Goal: Task Accomplishment & Management: Manage account settings

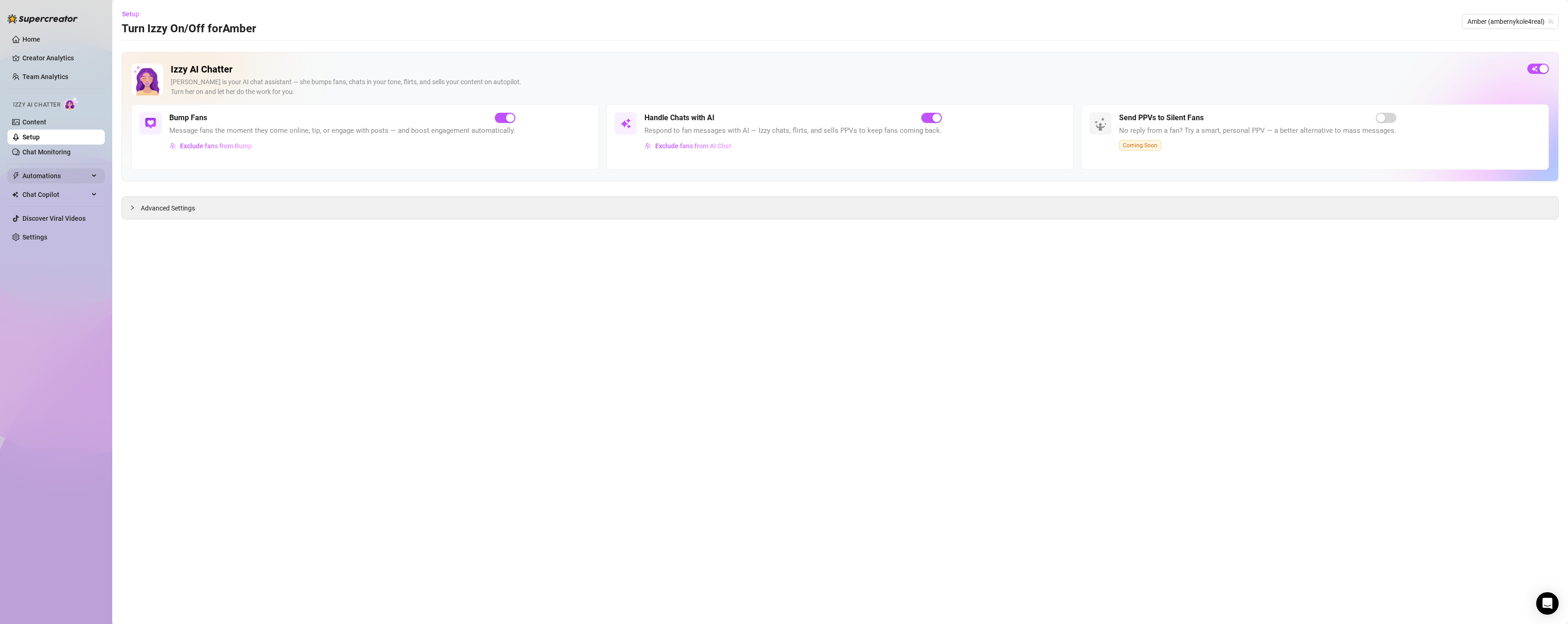
click at [28, 175] on span "Automations" at bounding box center [55, 176] width 66 height 15
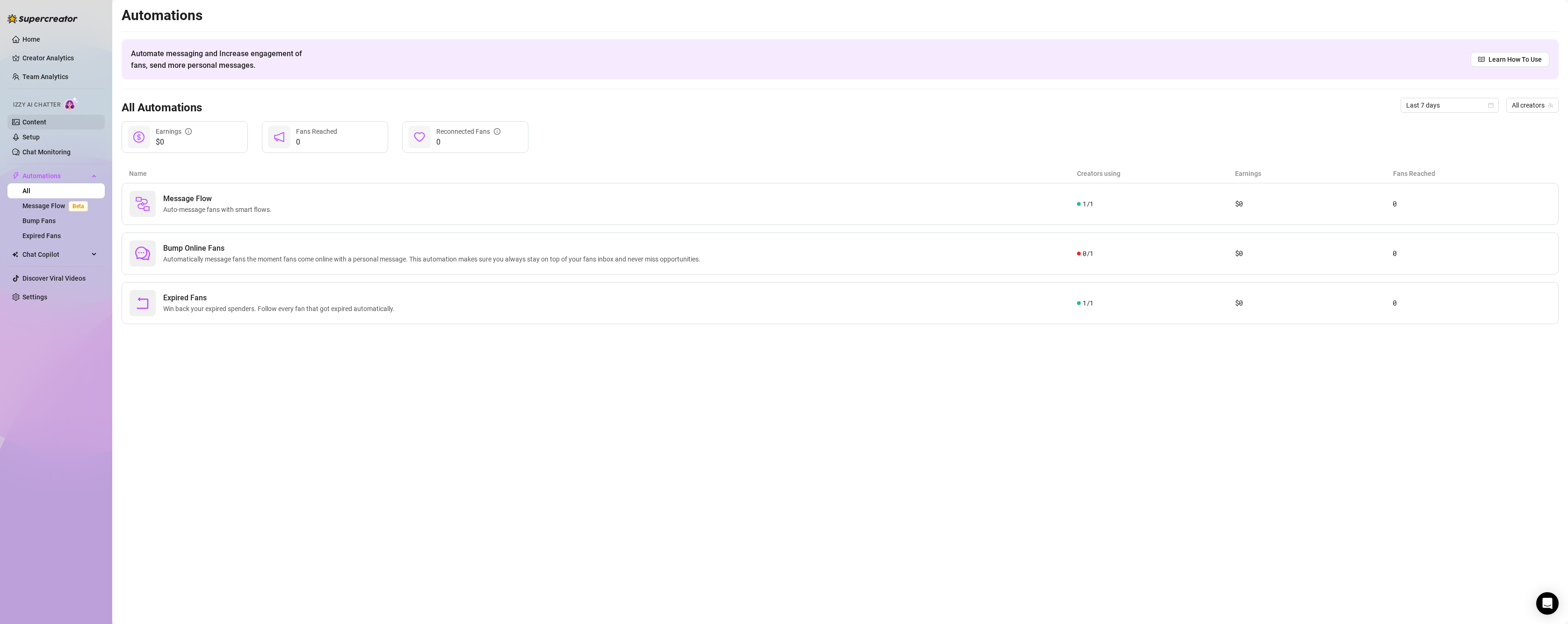
click at [46, 122] on link "Content" at bounding box center [34, 122] width 24 height 7
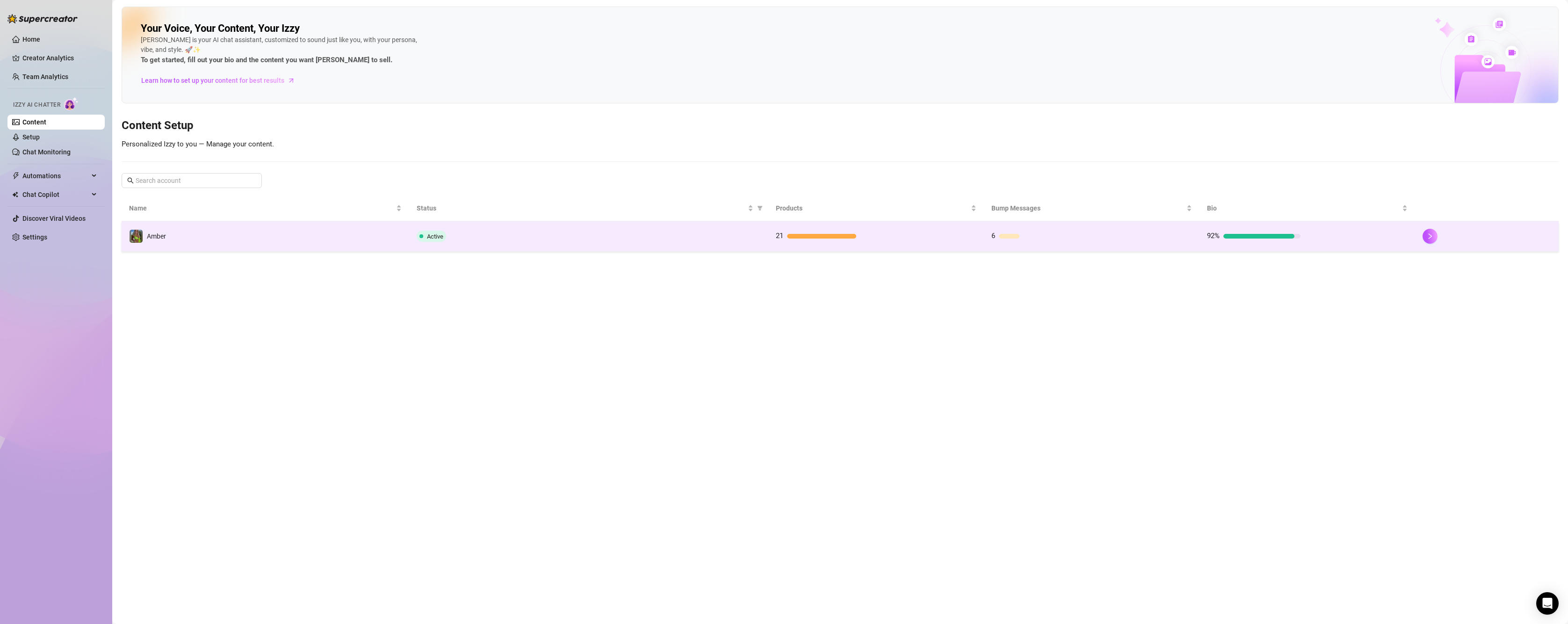
click at [272, 245] on td "Amber" at bounding box center [265, 236] width 287 height 30
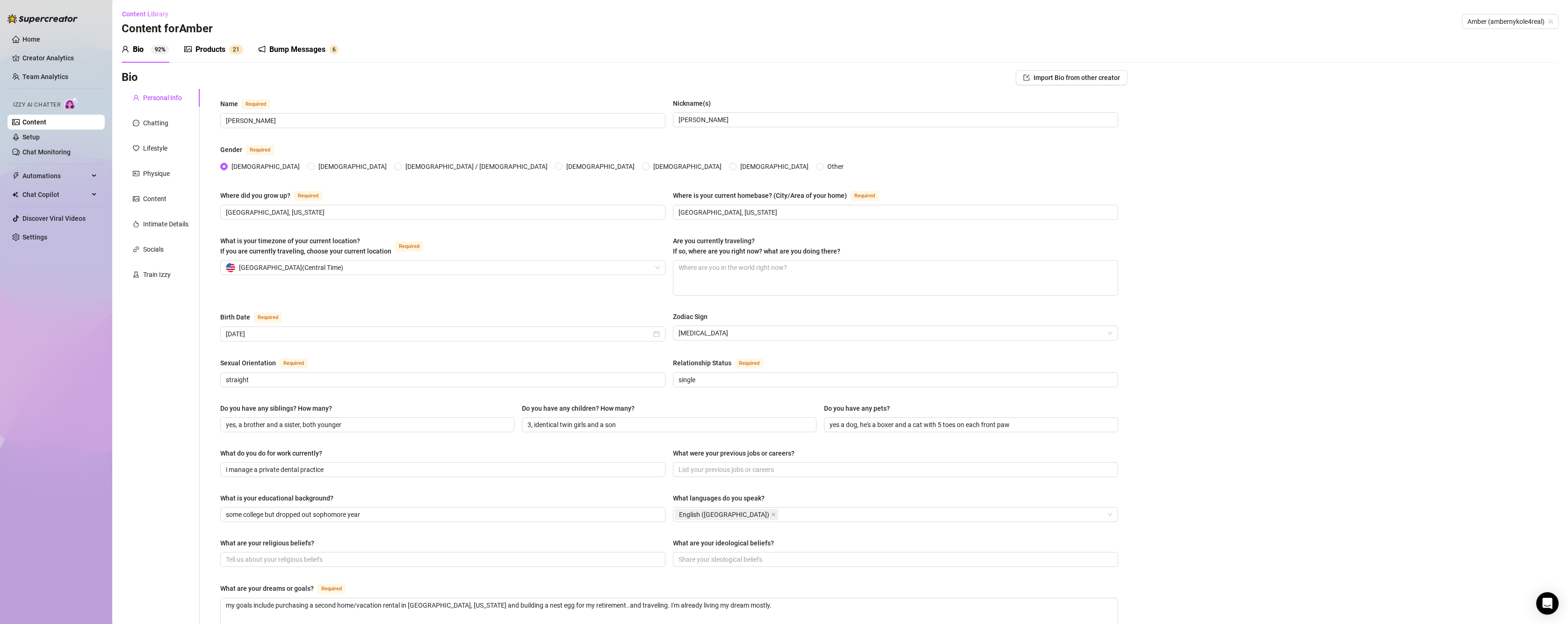
click at [278, 54] on div "Bump Messages" at bounding box center [298, 49] width 56 height 11
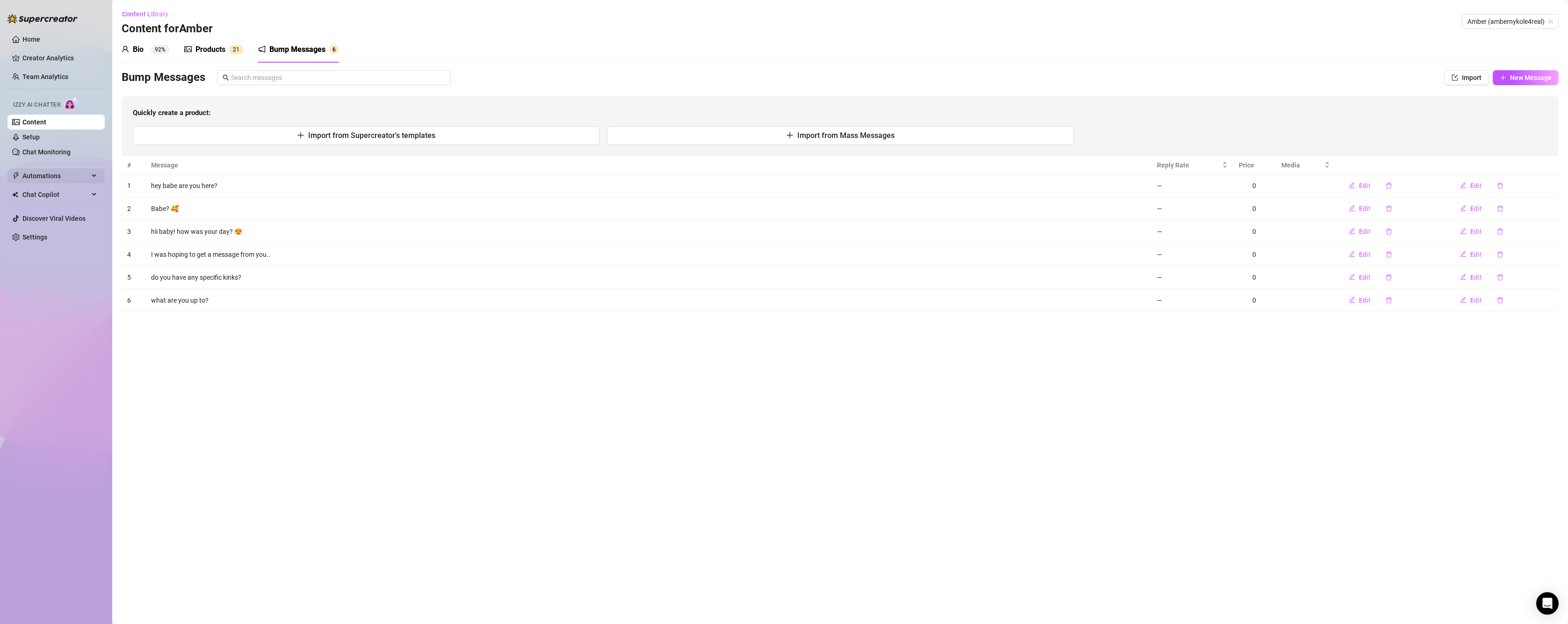
click at [42, 178] on span "Automations" at bounding box center [55, 176] width 66 height 15
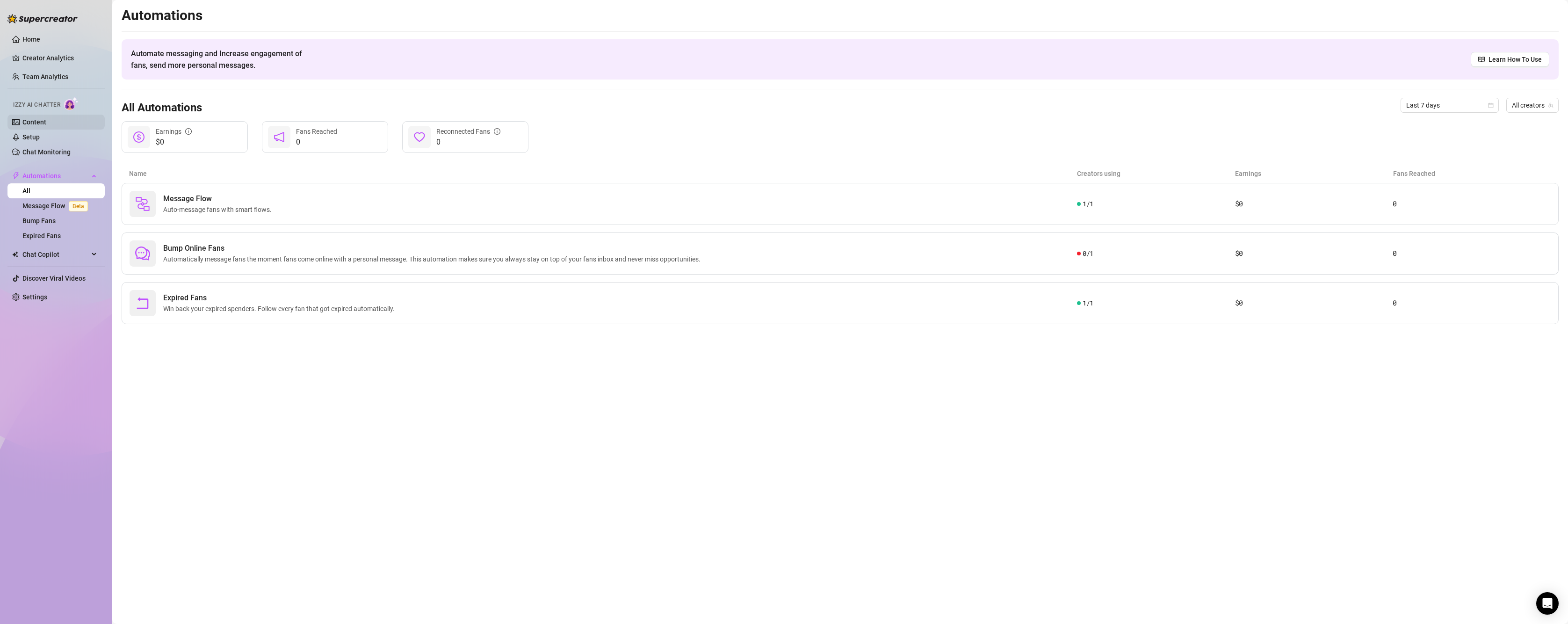
click at [40, 124] on link "Content" at bounding box center [34, 122] width 24 height 7
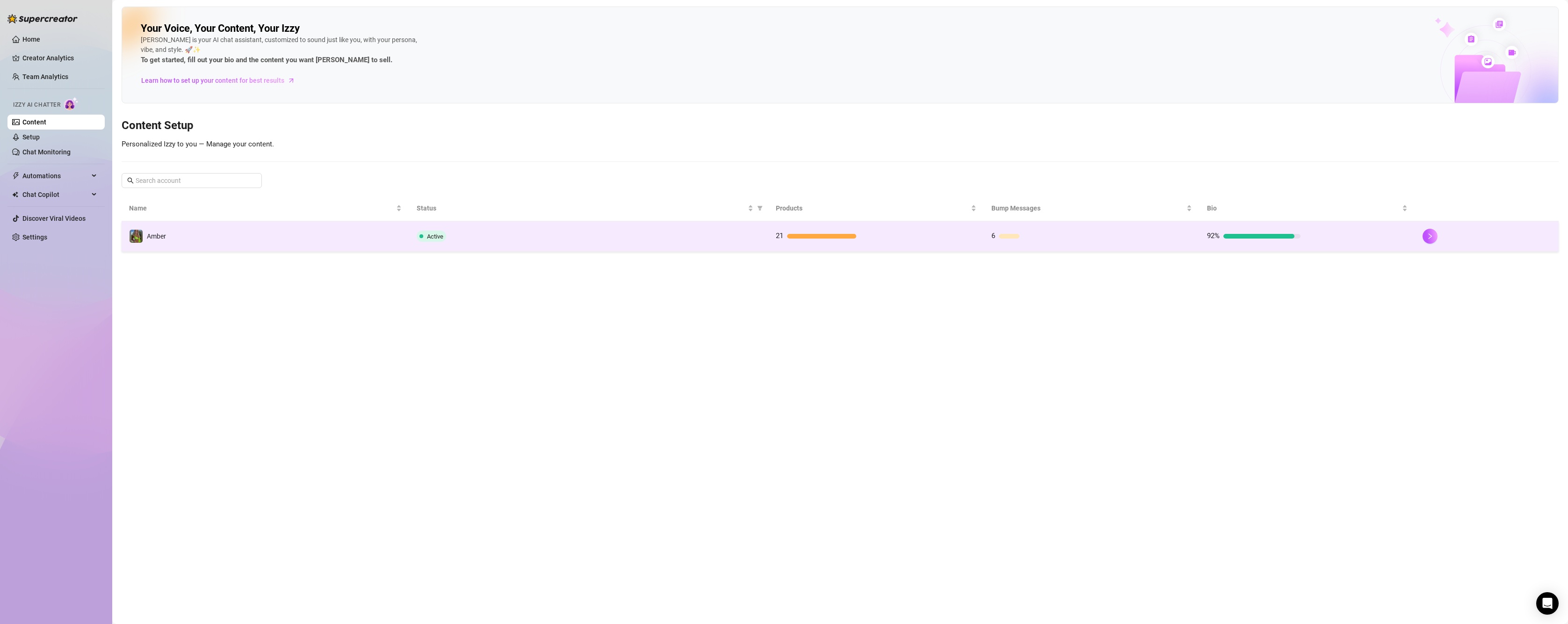
click at [228, 244] on td "Amber" at bounding box center [265, 236] width 287 height 30
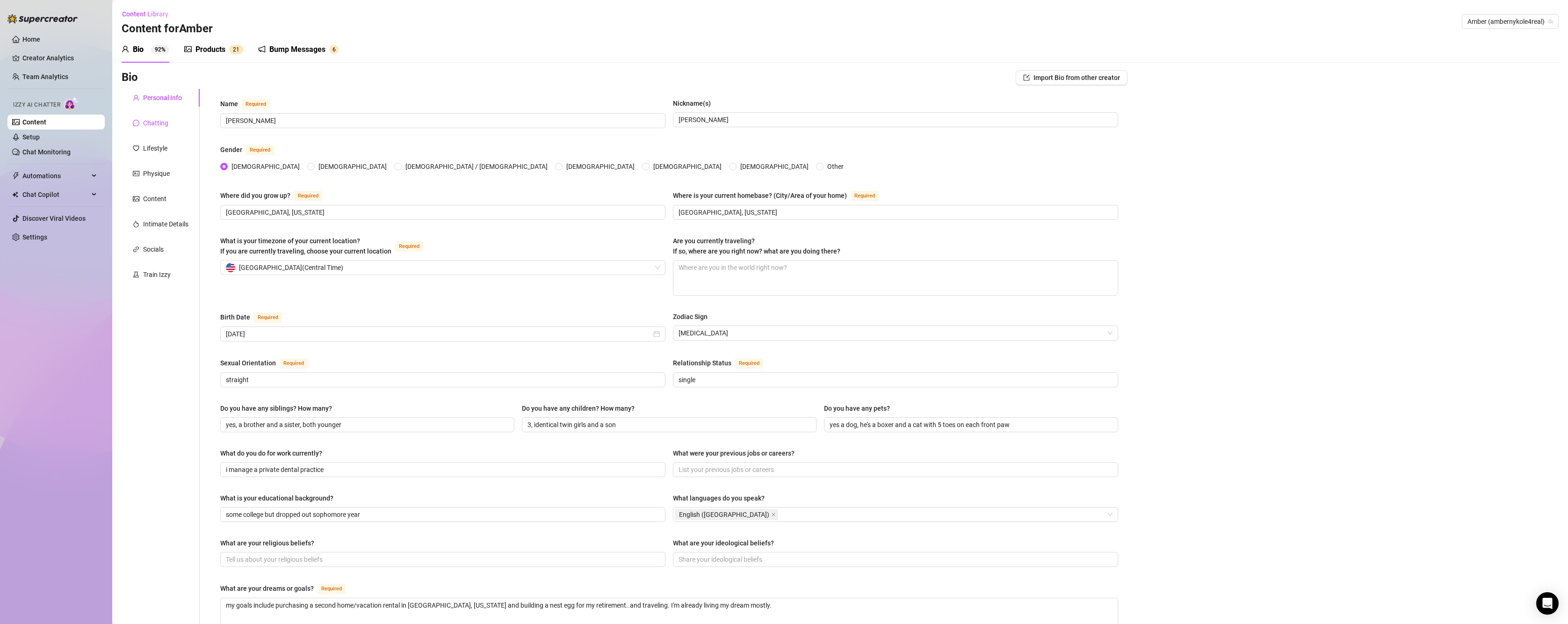
click at [166, 120] on div "Chatting" at bounding box center [155, 123] width 25 height 10
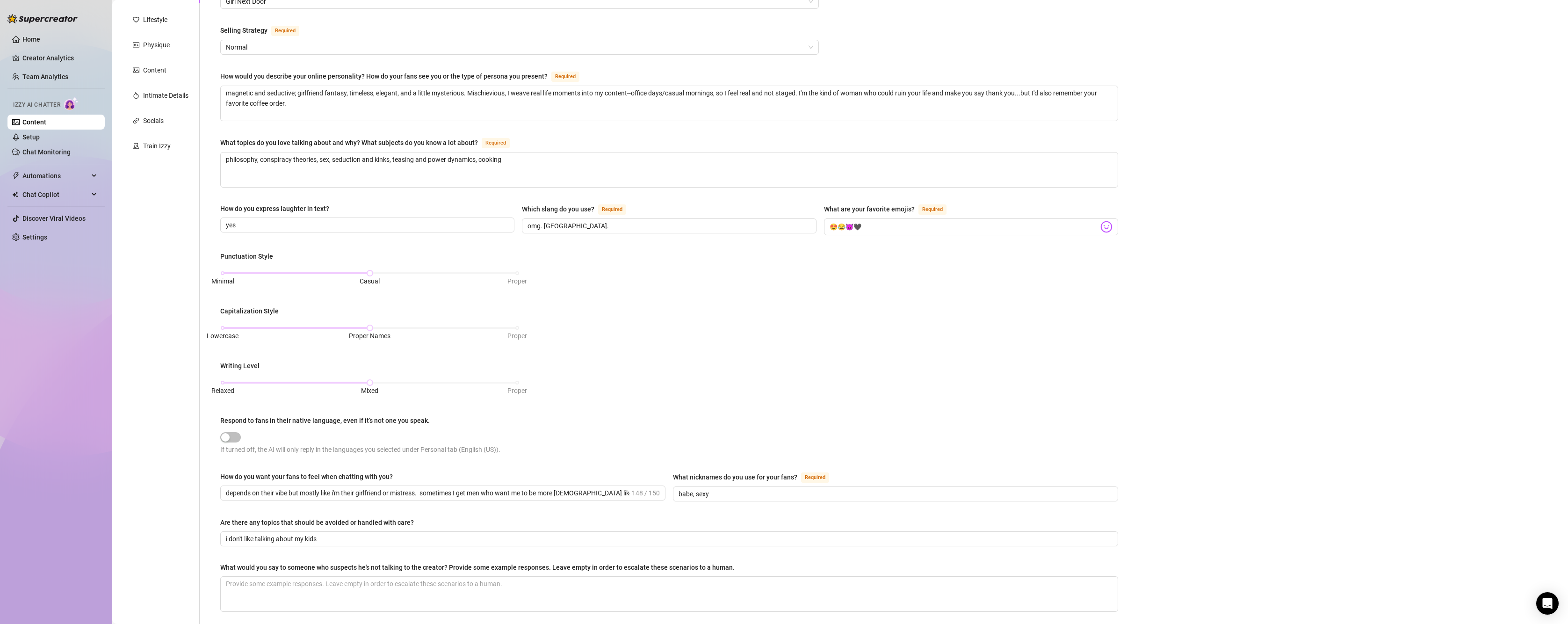
scroll to position [187, 0]
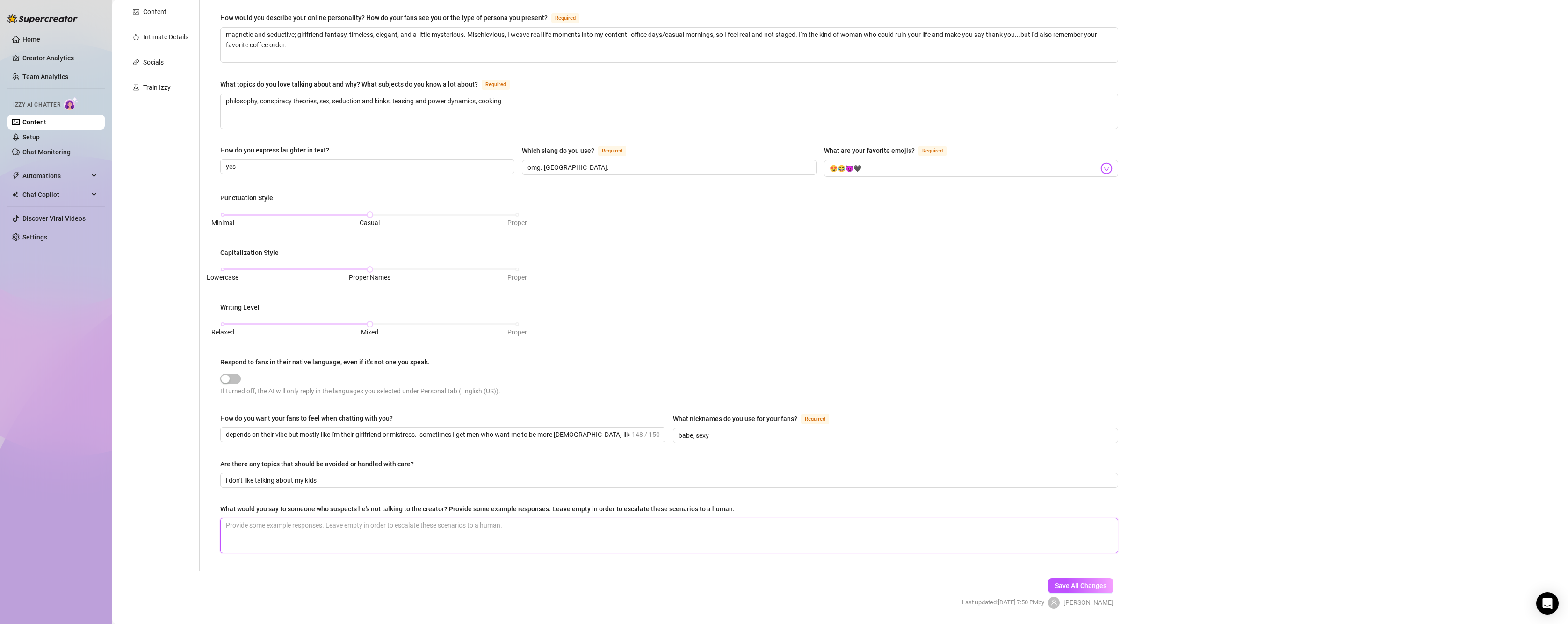
click at [269, 522] on textarea "What would you say to someone who suspects he's not talking to the creator? Pro…" at bounding box center [670, 535] width 897 height 35
type textarea "is"
type textarea "is tha"
type textarea "is that"
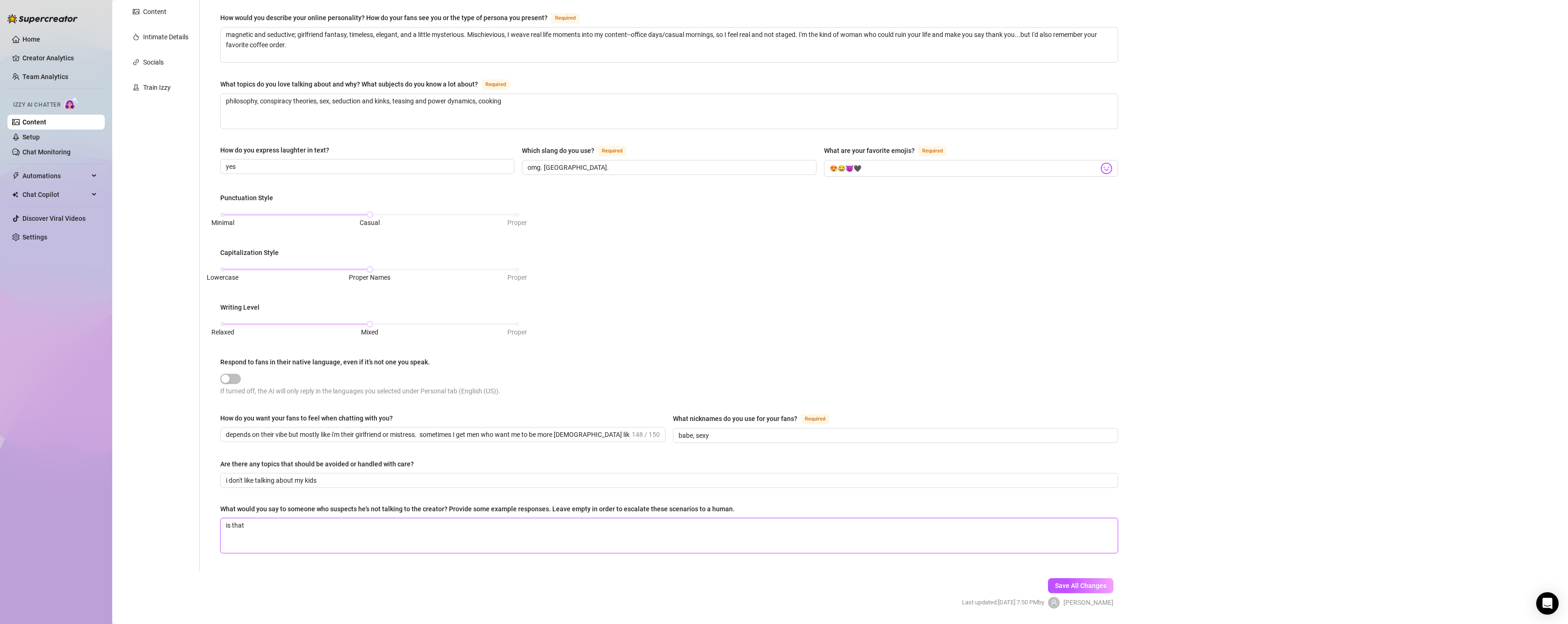
type textarea "is that"
type textarea "is that a"
type textarea "is that a t"
type textarea "is that a tri"
type textarea "is that a trick"
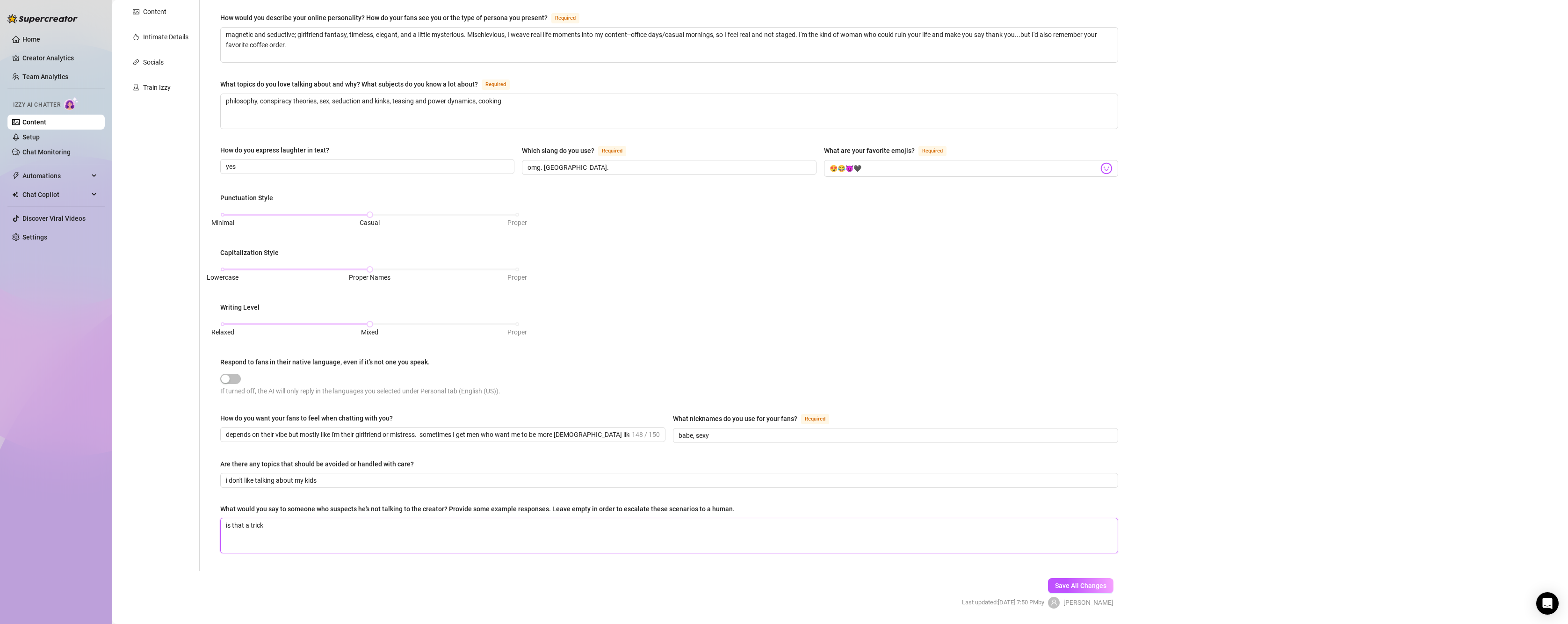
type textarea "is that a trick"
type textarea "is that a trick qu"
type textarea "is that a trick que"
type textarea "is that a trick ques"
type textarea "is that a trick quest"
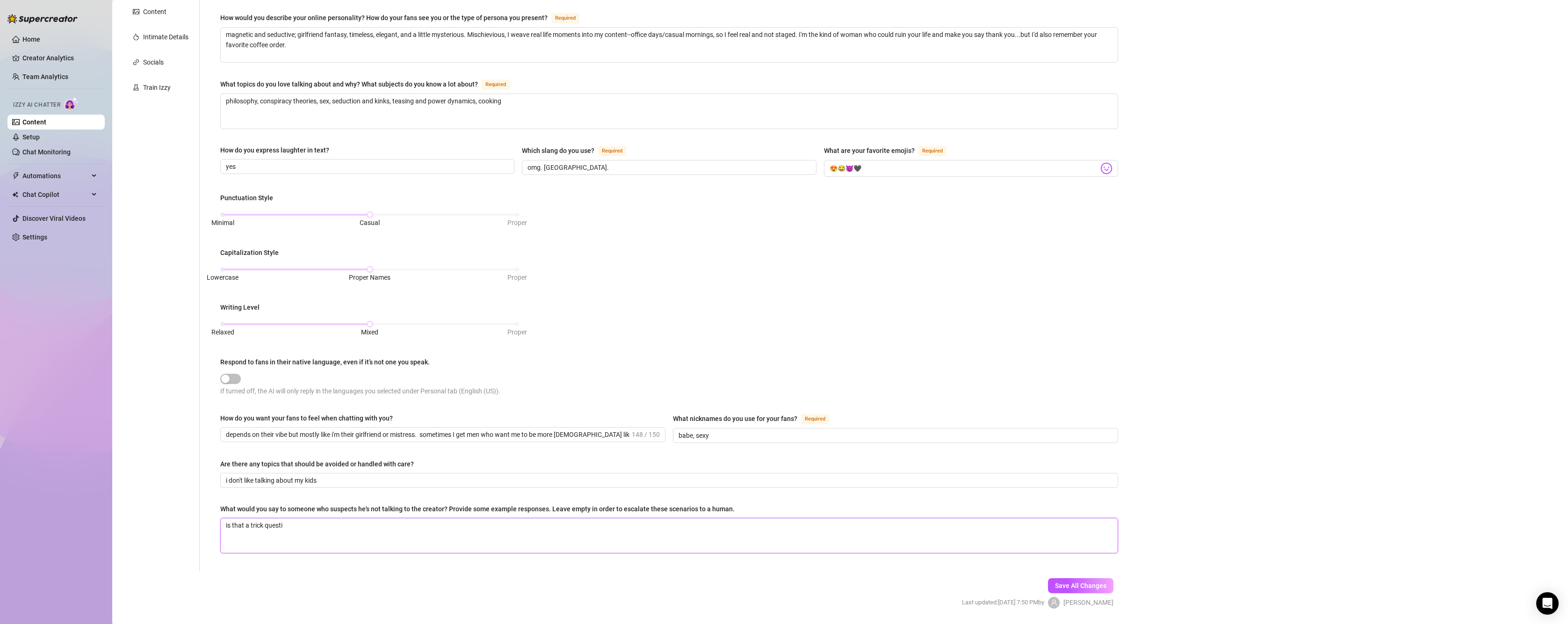
type textarea "is that a trick questio"
type textarea "is that a trick question"
type textarea "is that a trick question?"
type textarea "is that a trick question"
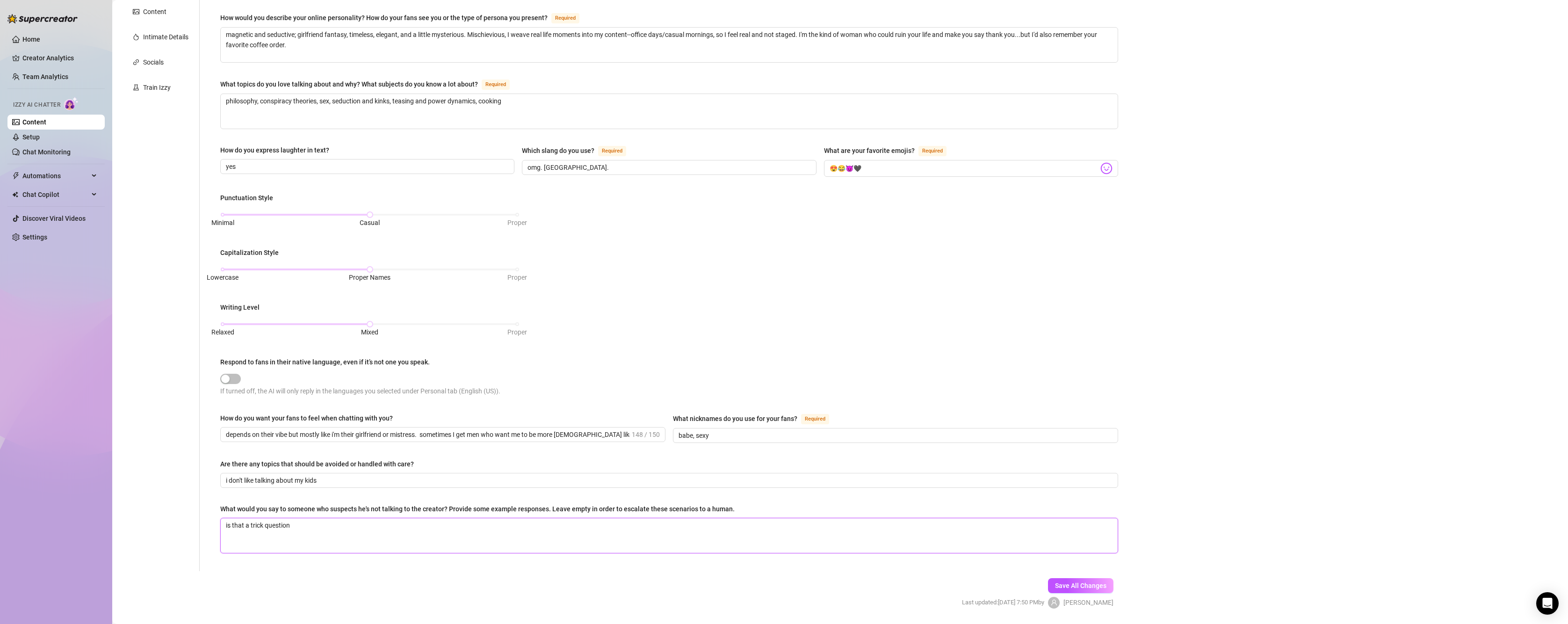
type textarea "is that a trick questio"
type textarea "is that a trick questi"
type textarea "is that a trick quest"
type textarea "is that a trick ques"
type textarea "is that a trick que"
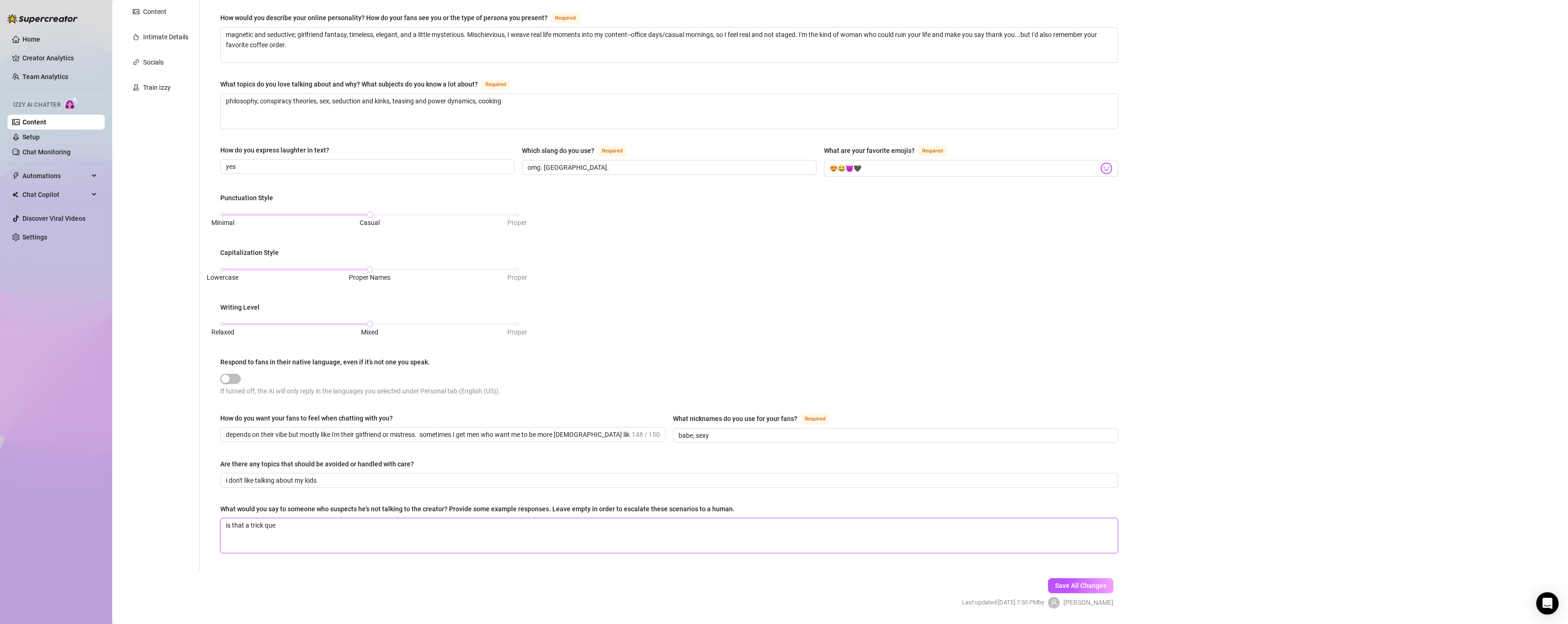
type textarea "is that a trick qu"
type textarea "is that a trick"
type textarea "is that a tric"
type textarea "is that a tri"
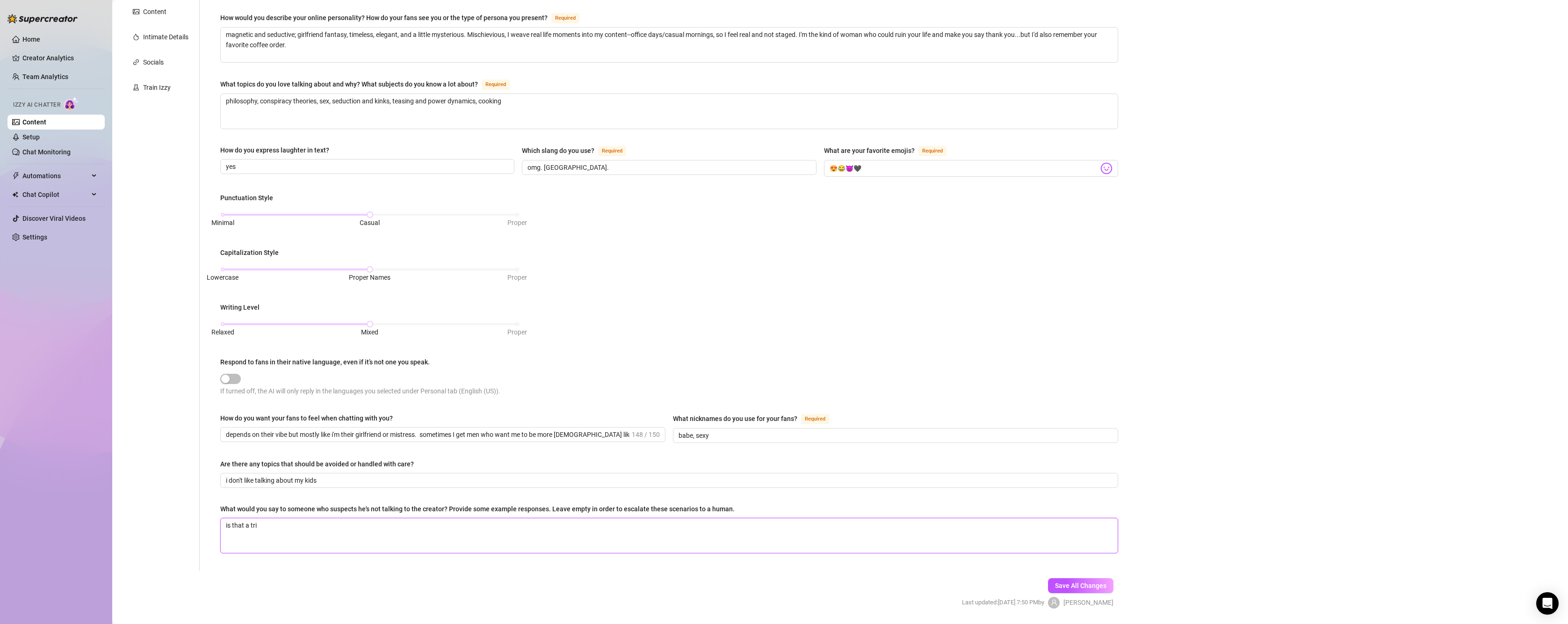
type textarea "is that a tr"
type textarea "is that a t"
type textarea "is that a"
type textarea "is that"
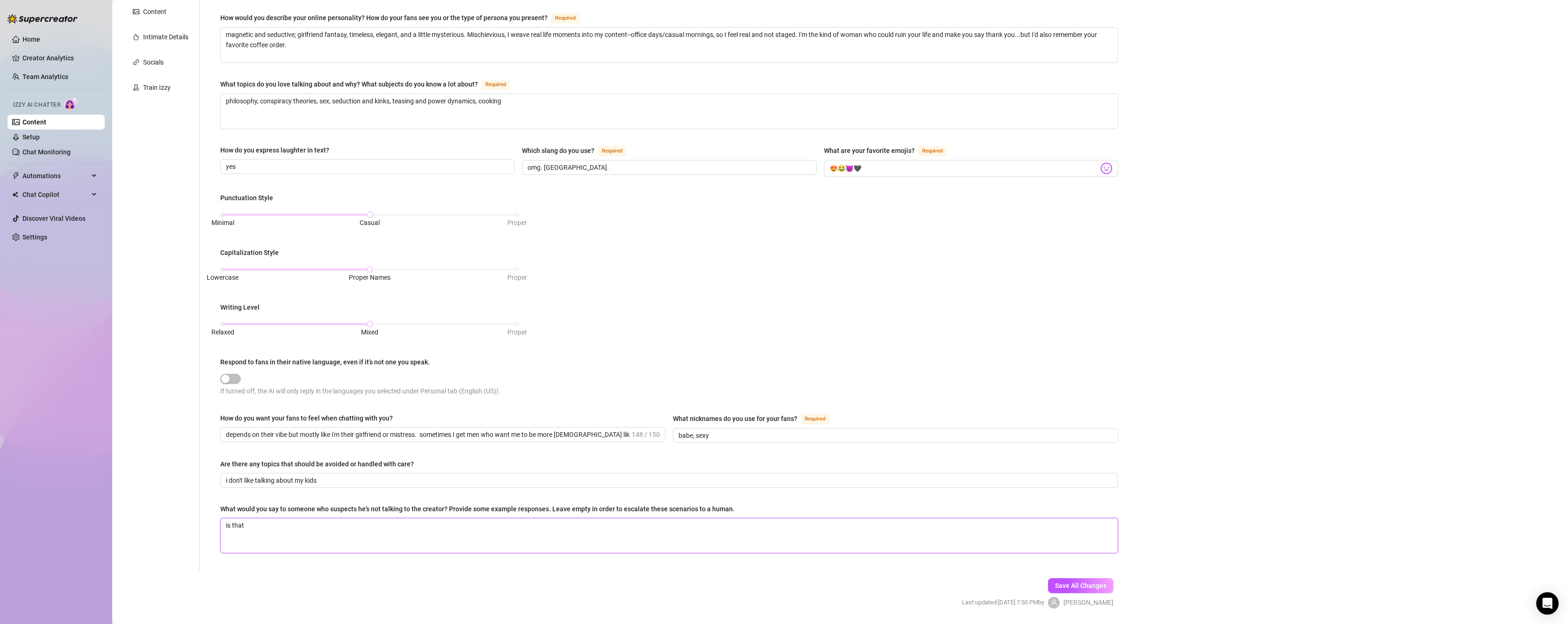
type textarea "is that"
type textarea "is tha"
type textarea "is th"
type textarea "is t"
type textarea "is"
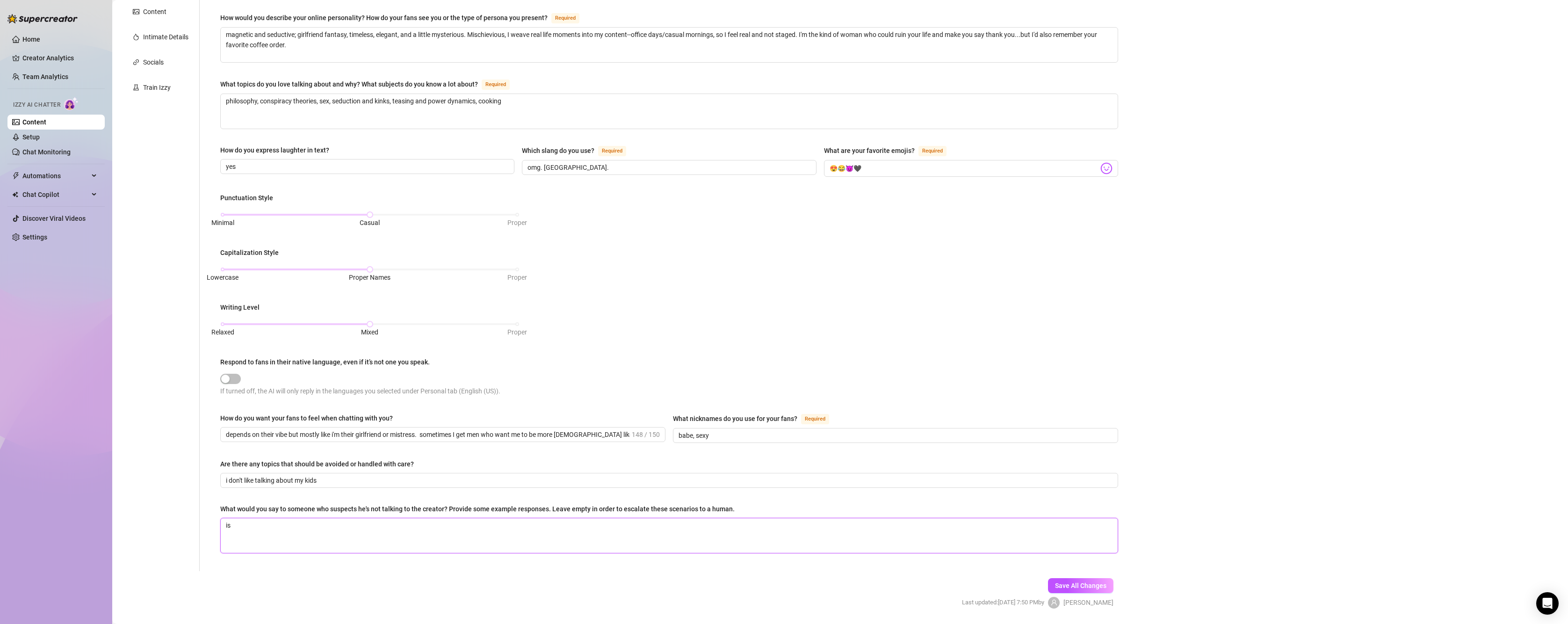
type textarea "is"
type textarea "i"
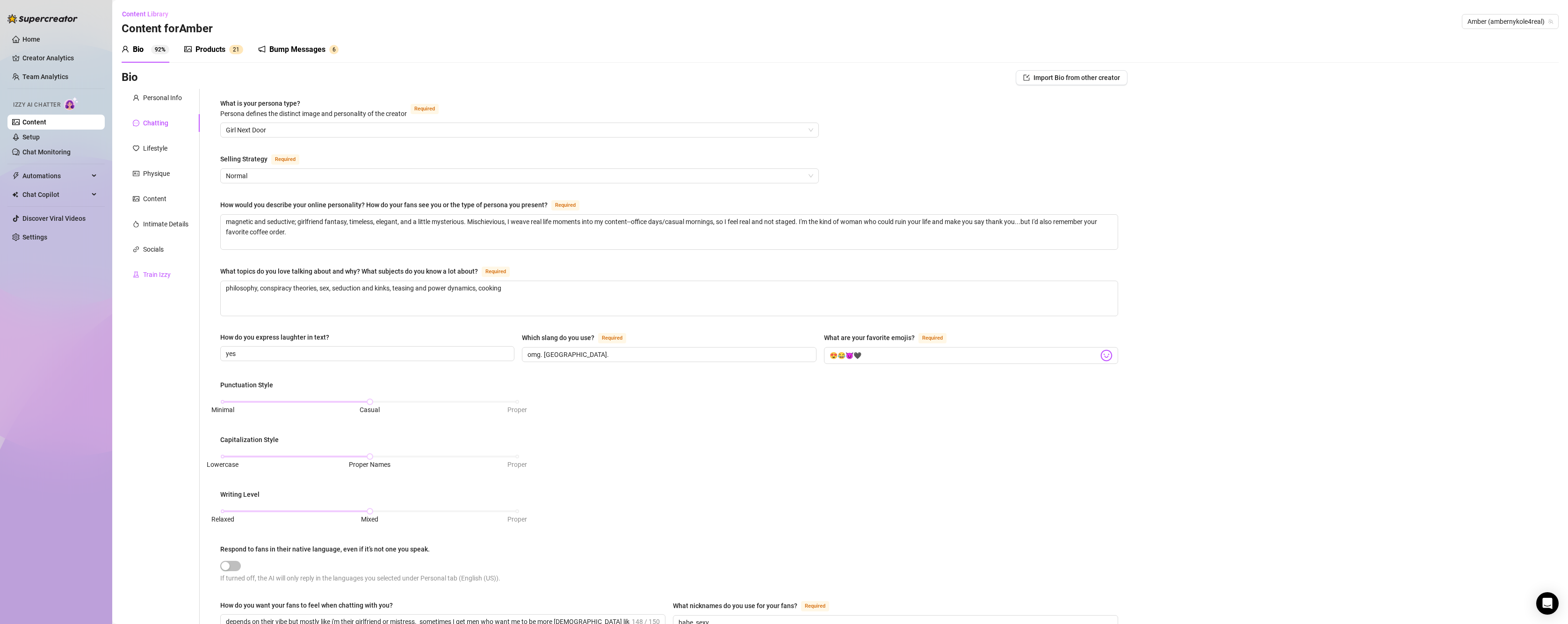
click at [161, 271] on div "Train Izzy" at bounding box center [156, 275] width 27 height 10
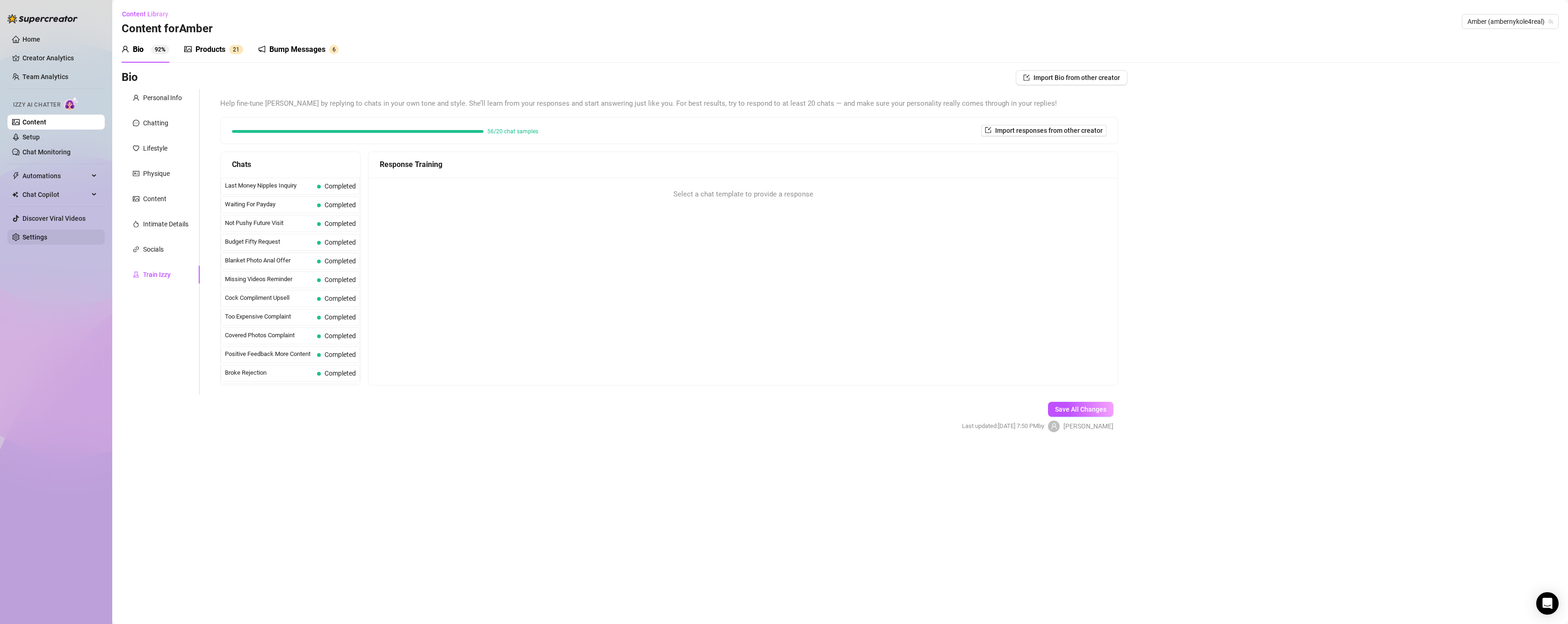
click at [39, 240] on link "Settings" at bounding box center [35, 237] width 25 height 7
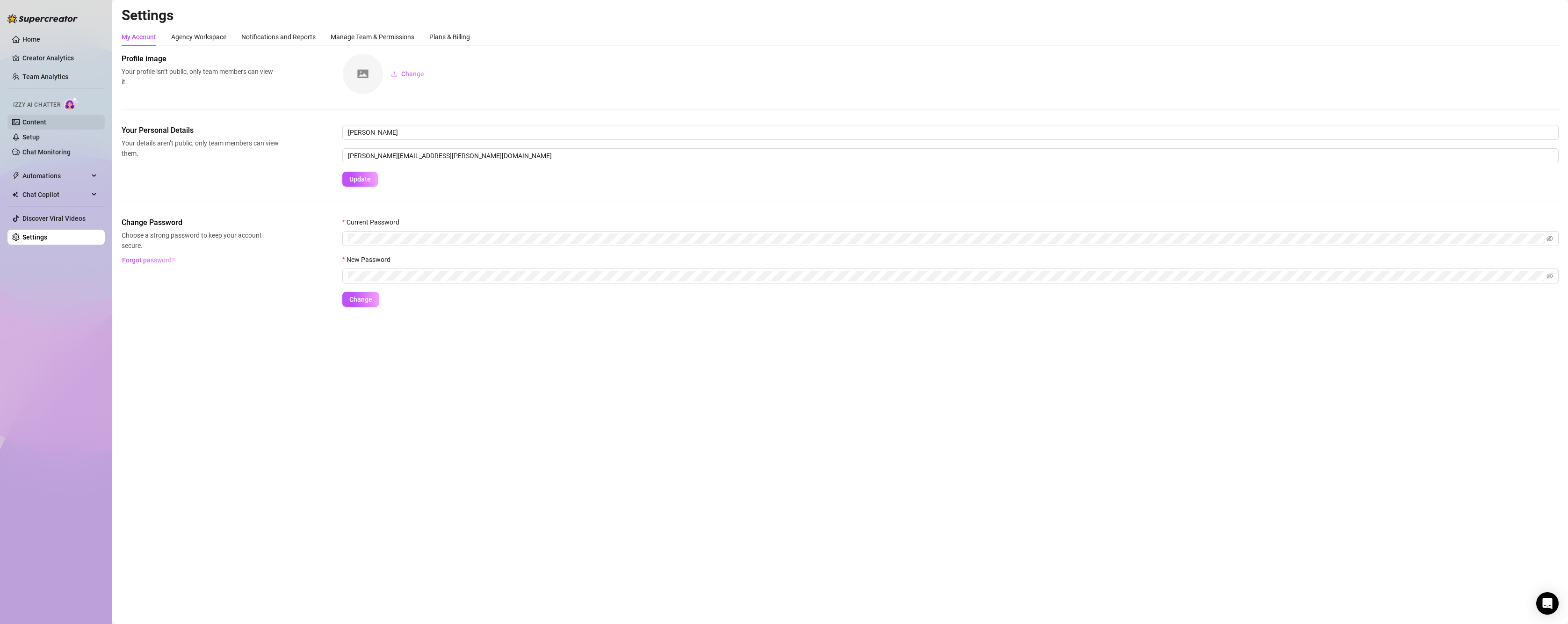
click at [43, 124] on link "Content" at bounding box center [34, 122] width 24 height 7
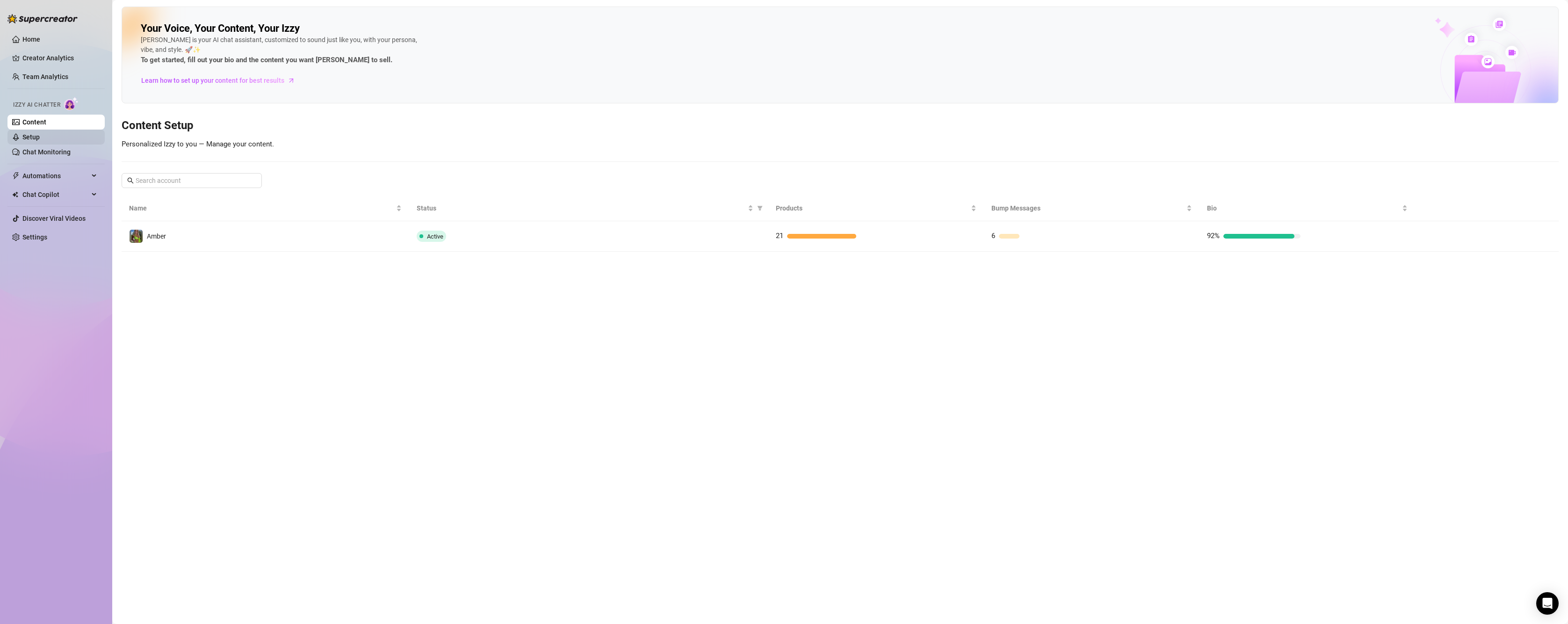
click at [38, 141] on link "Setup" at bounding box center [31, 137] width 17 height 7
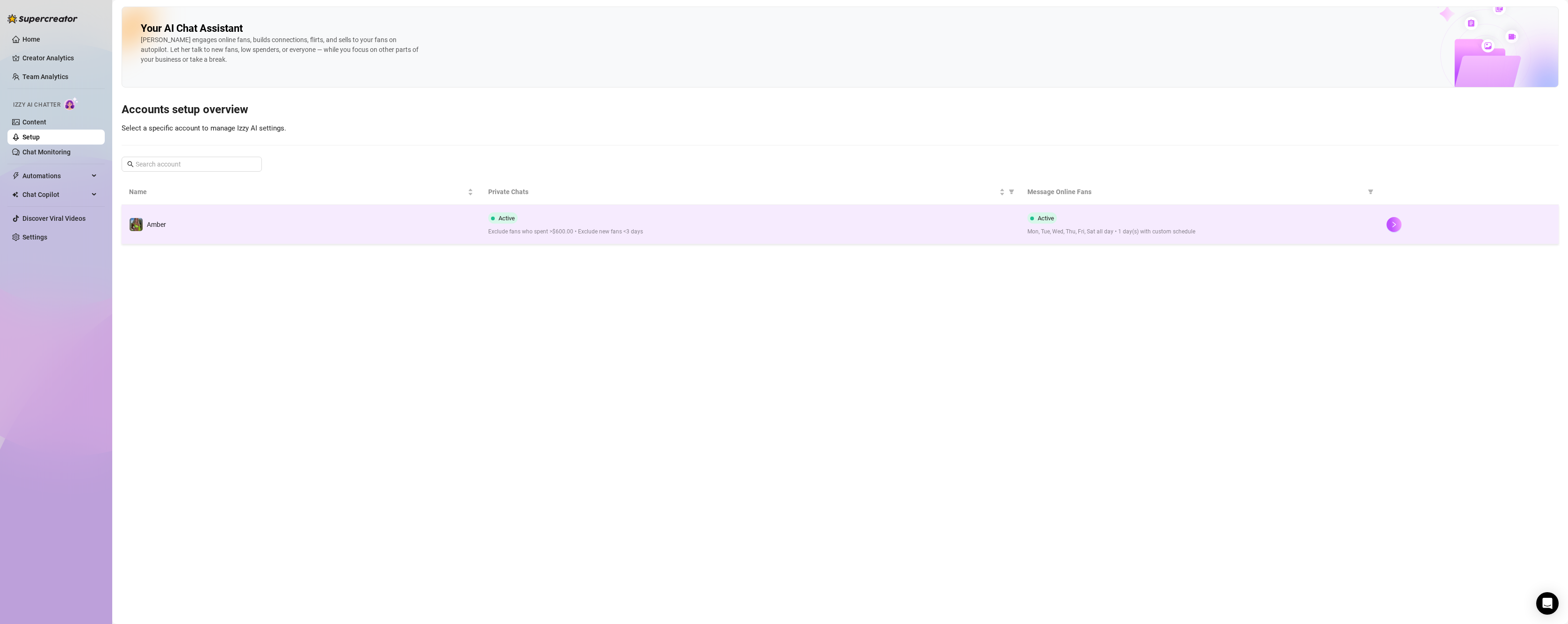
click at [240, 229] on td "Amber" at bounding box center [301, 225] width 359 height 40
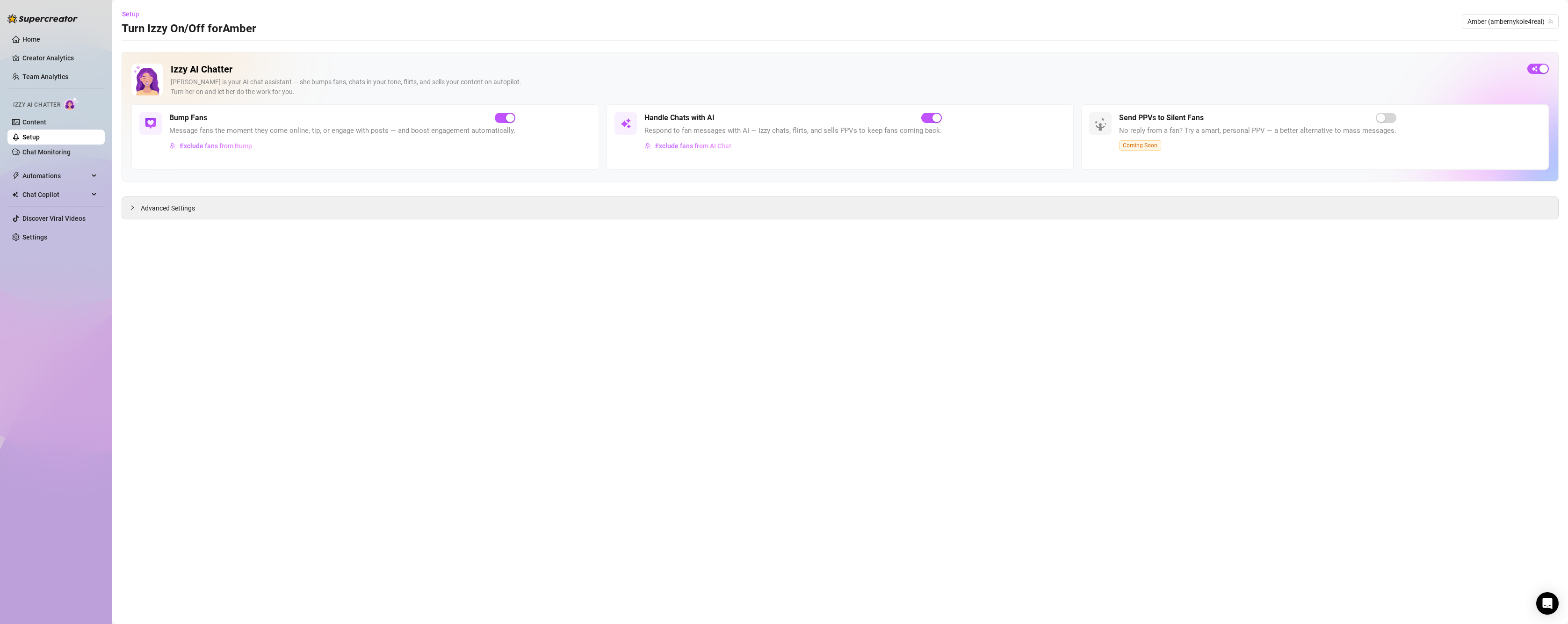
click at [975, 139] on div "Handle Chats with AI Respond to fan messages with AI — Izzy chats, flirts, and …" at bounding box center [840, 137] width 467 height 66
click at [874, 110] on div "Handle Chats with AI Respond to fan messages with AI — Izzy chats, flirts, and …" at bounding box center [840, 137] width 467 height 66
click at [142, 213] on span "Advanced Settings" at bounding box center [167, 208] width 54 height 10
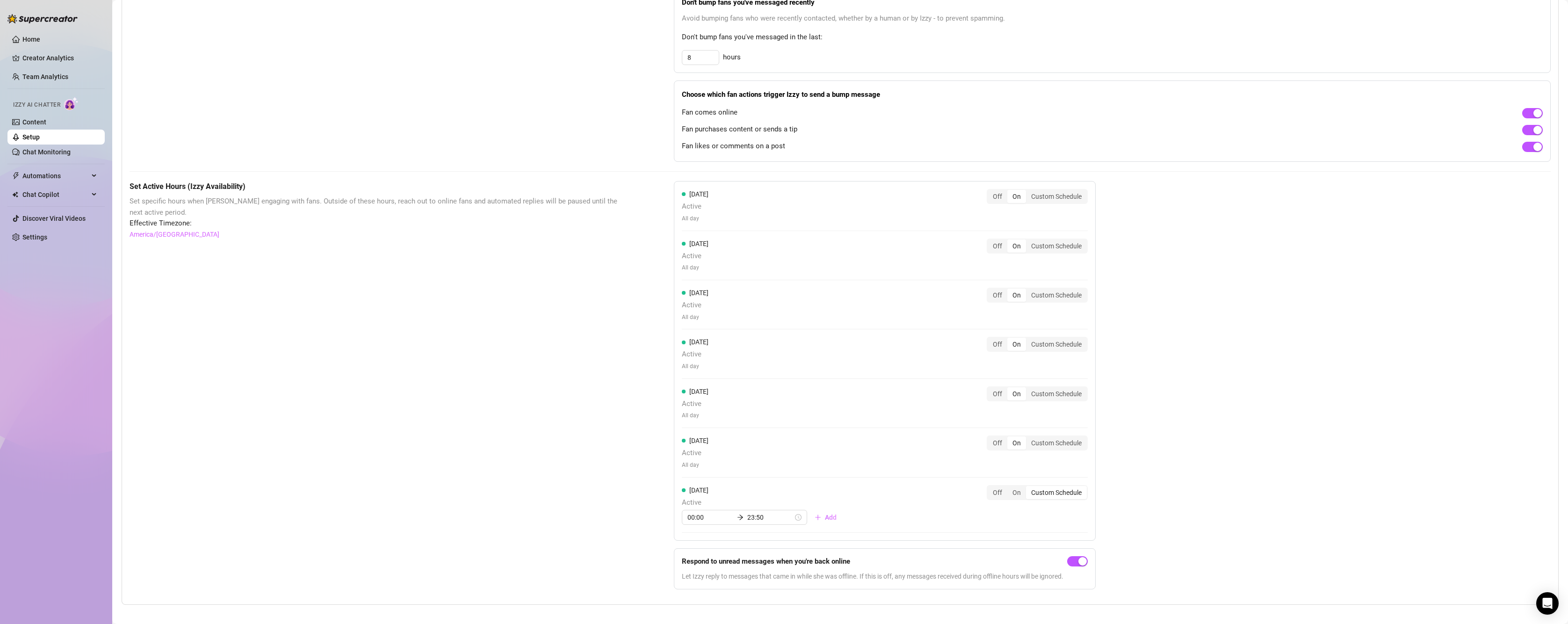
scroll to position [542, 0]
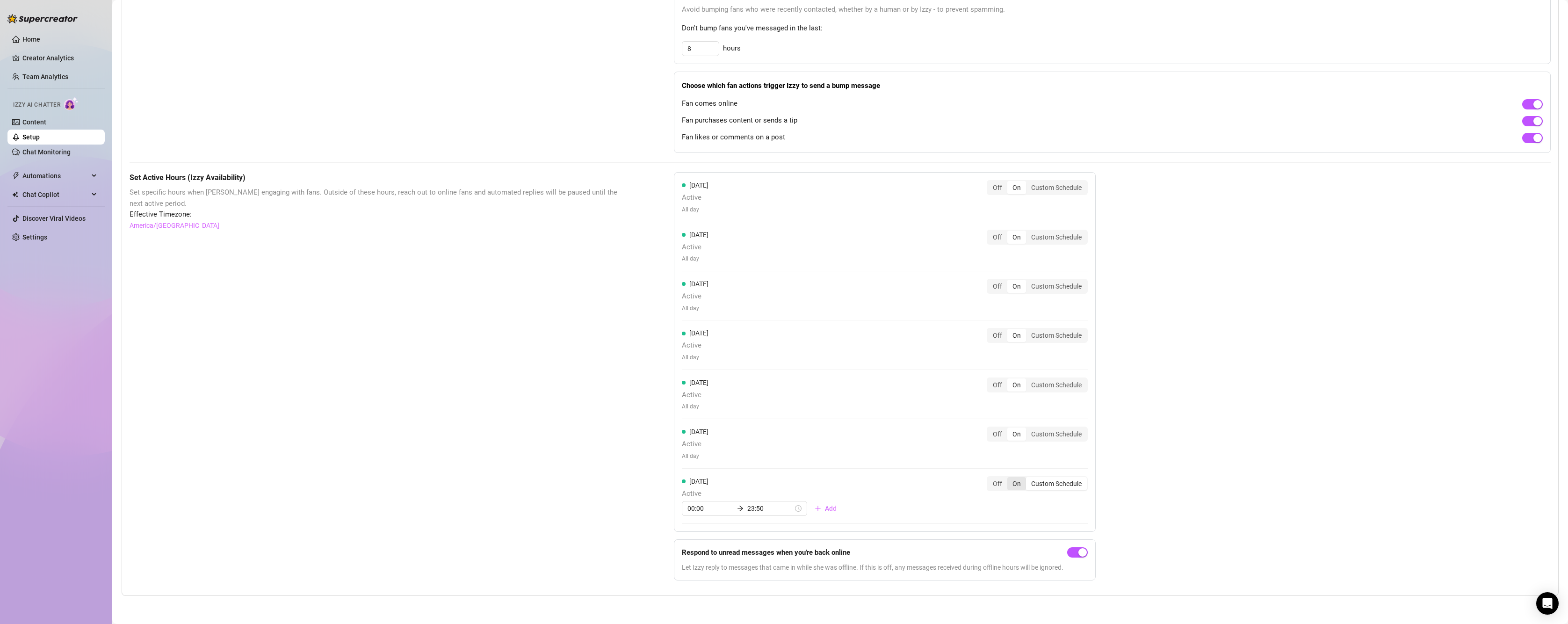
click at [1014, 483] on div "On" at bounding box center [1017, 484] width 19 height 13
click at [1010, 479] on input "On" at bounding box center [1010, 479] width 0 height 0
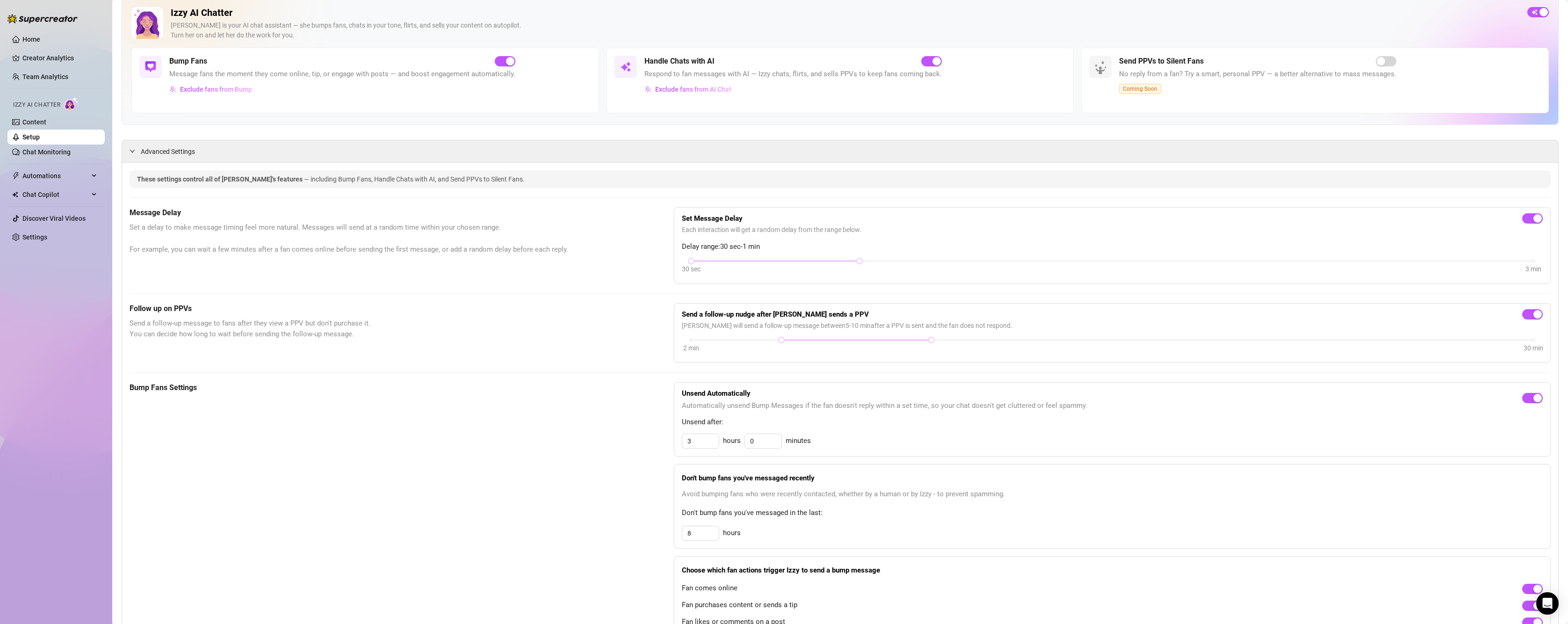
scroll to position [0, 0]
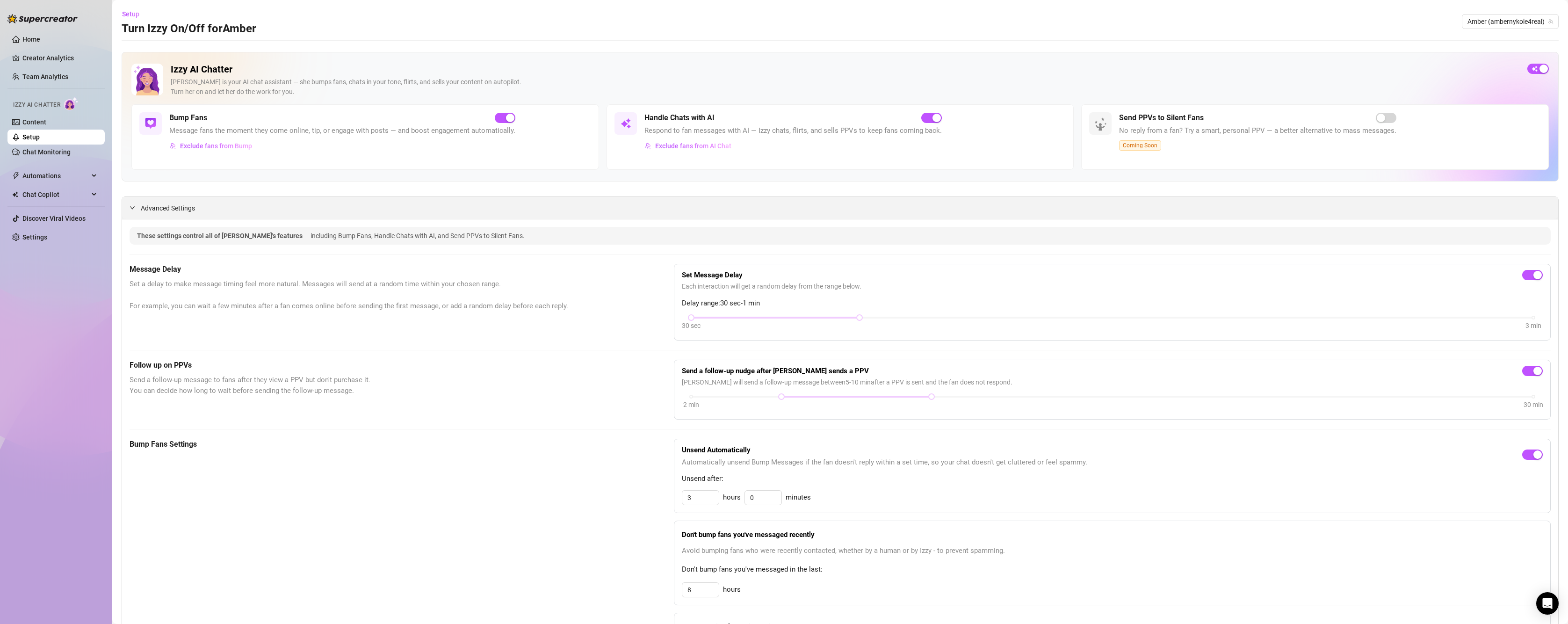
click at [201, 207] on div "Advanced Settings" at bounding box center [840, 208] width 1436 height 22
click at [40, 134] on link "Setup" at bounding box center [31, 137] width 17 height 7
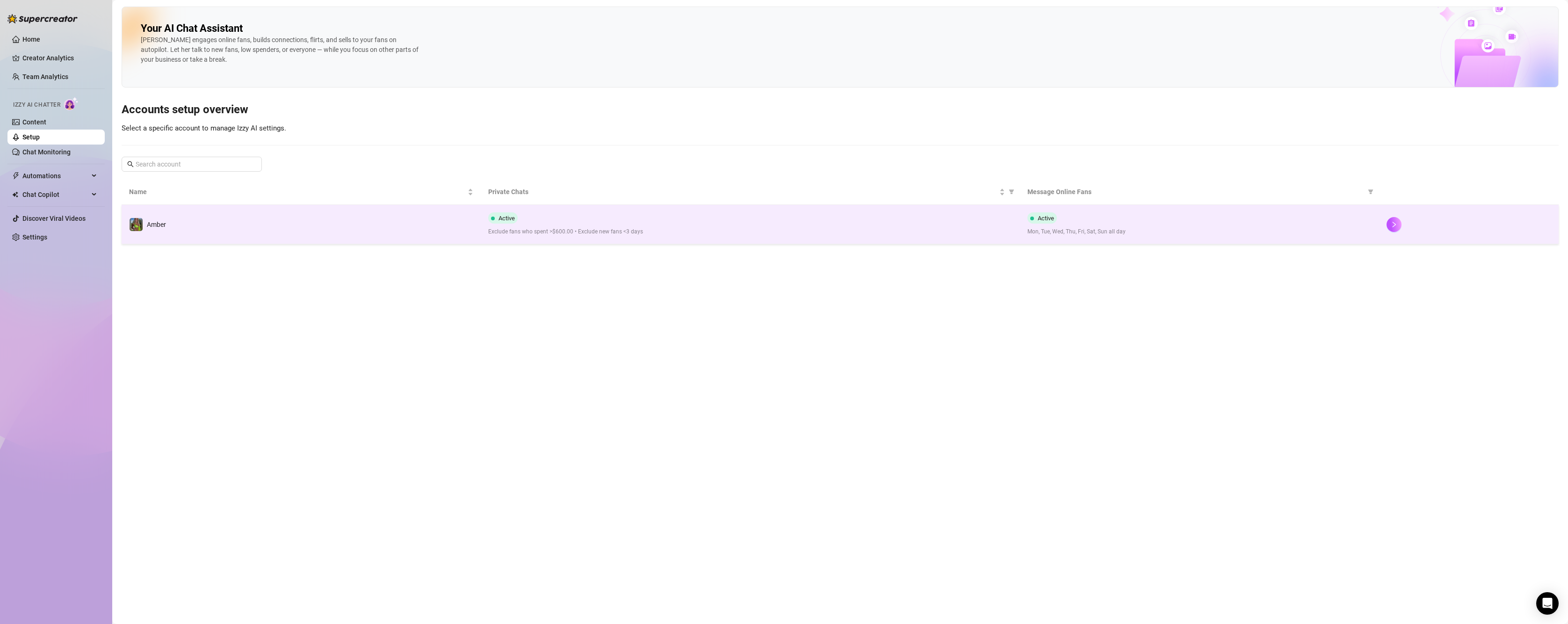
click at [211, 236] on td "Amber" at bounding box center [301, 225] width 359 height 40
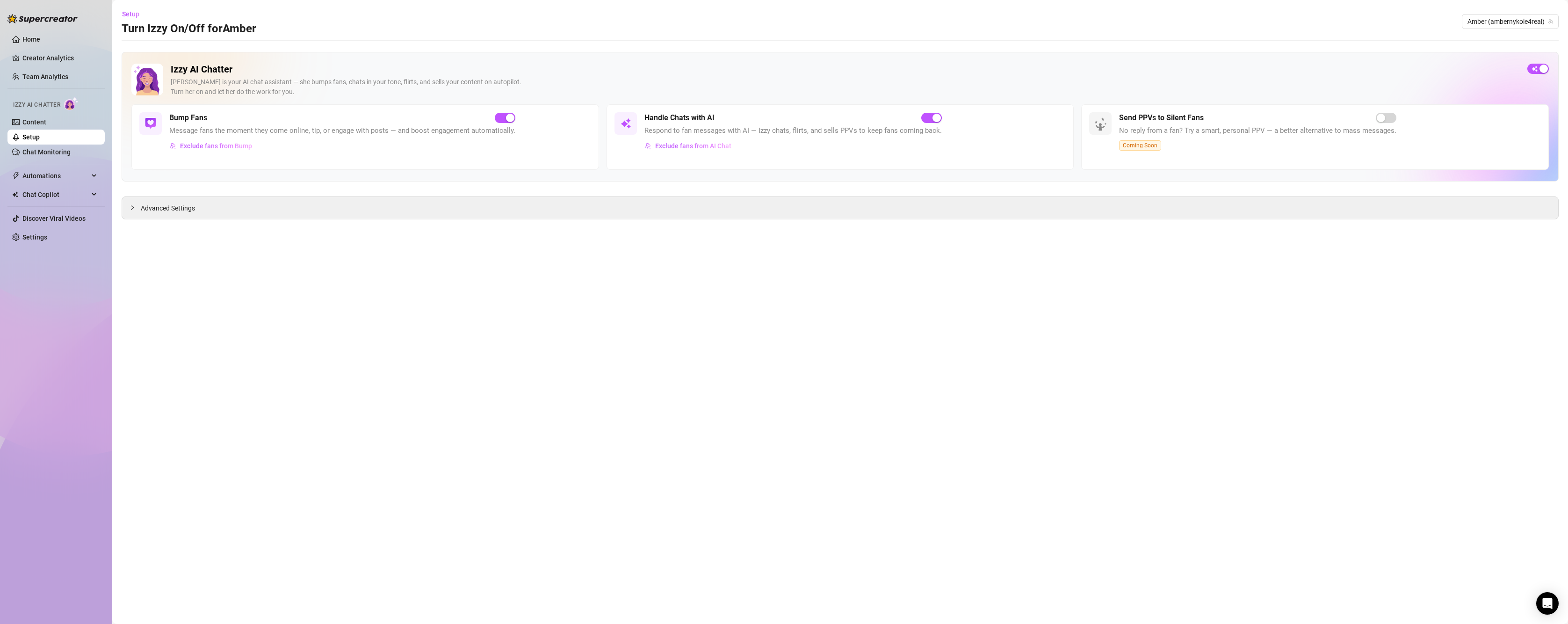
click at [506, 225] on main "Setup Turn Izzy On/Off for [PERSON_NAME] [PERSON_NAME] (ambernykole4real) Izzy …" at bounding box center [840, 312] width 1456 height 624
click at [497, 211] on div "Advanced Settings" at bounding box center [840, 208] width 1436 height 22
click at [130, 206] on icon "collapsed" at bounding box center [132, 208] width 5 height 5
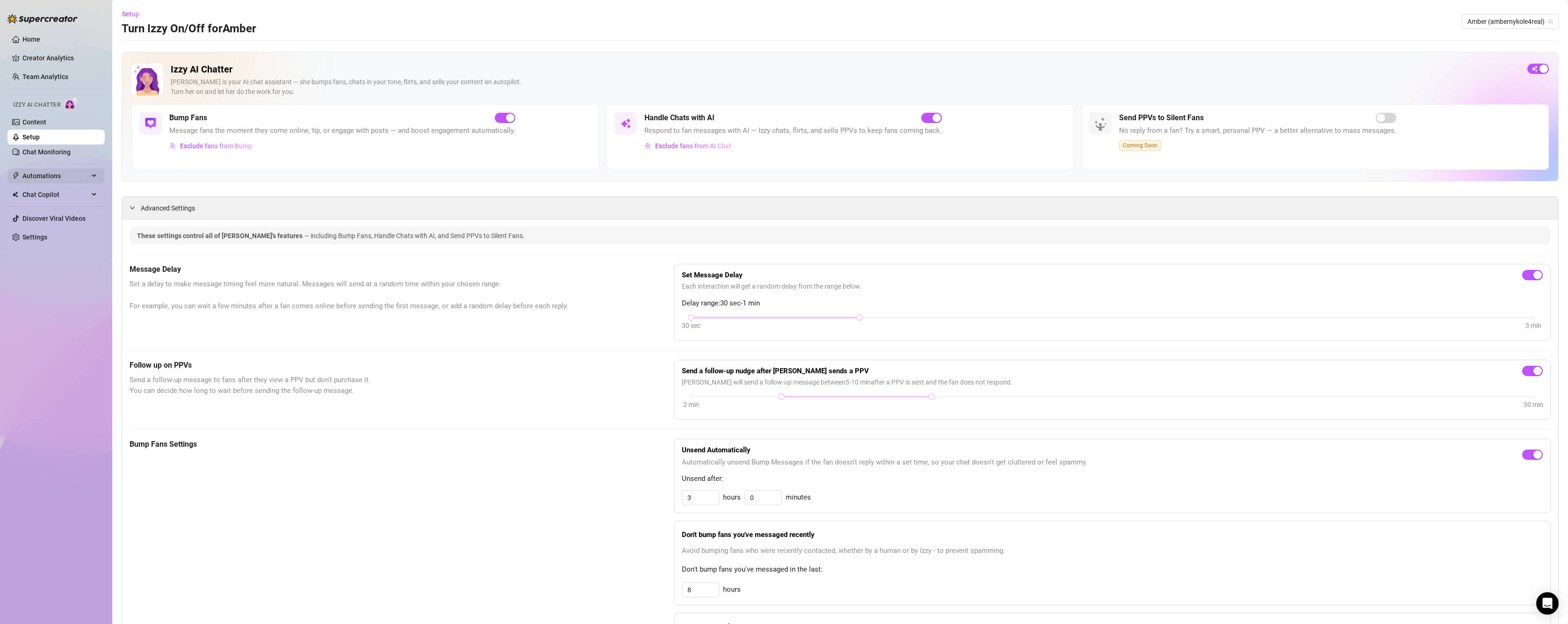
click at [49, 172] on ul "Home Creator Analytics Team Analytics Izzy AI Chatter Content Setup Chat Monito…" at bounding box center [56, 138] width 97 height 220
click at [49, 172] on span "Automations" at bounding box center [55, 176] width 66 height 15
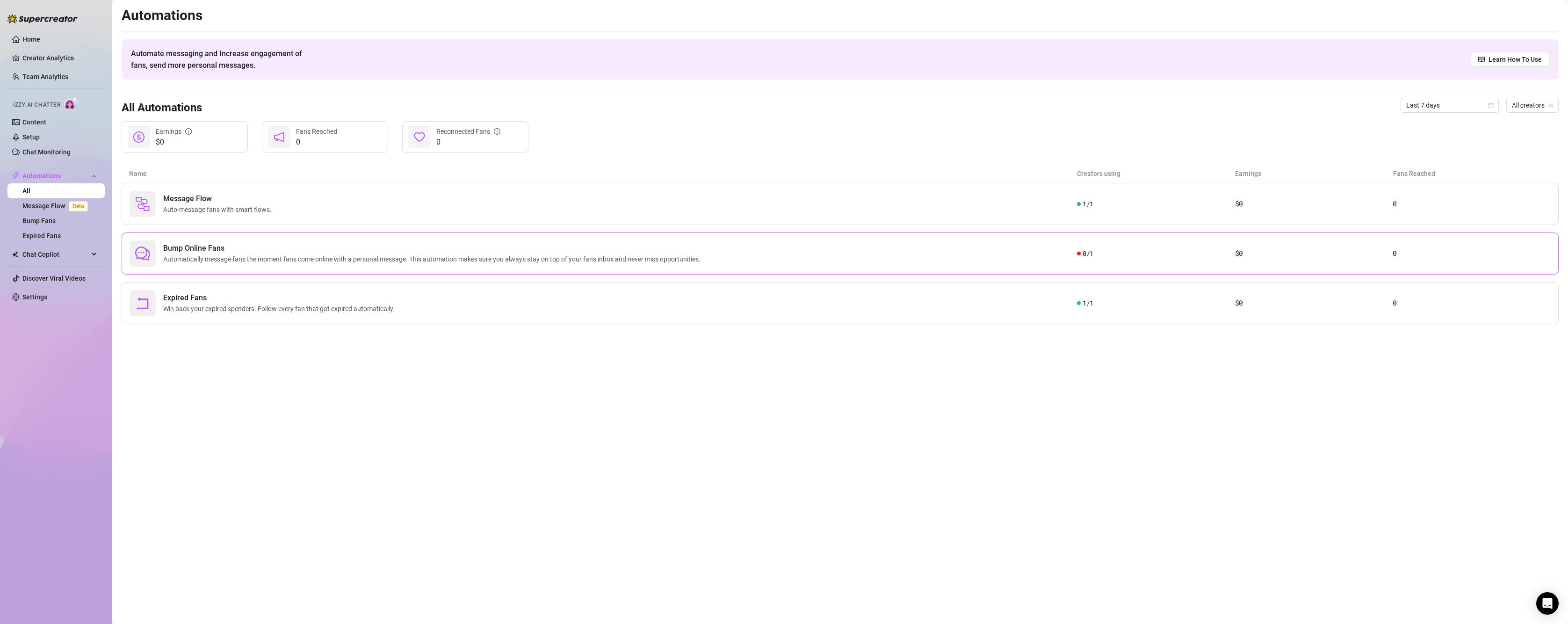
click at [180, 251] on span "Bump Online Fans" at bounding box center [433, 248] width 541 height 11
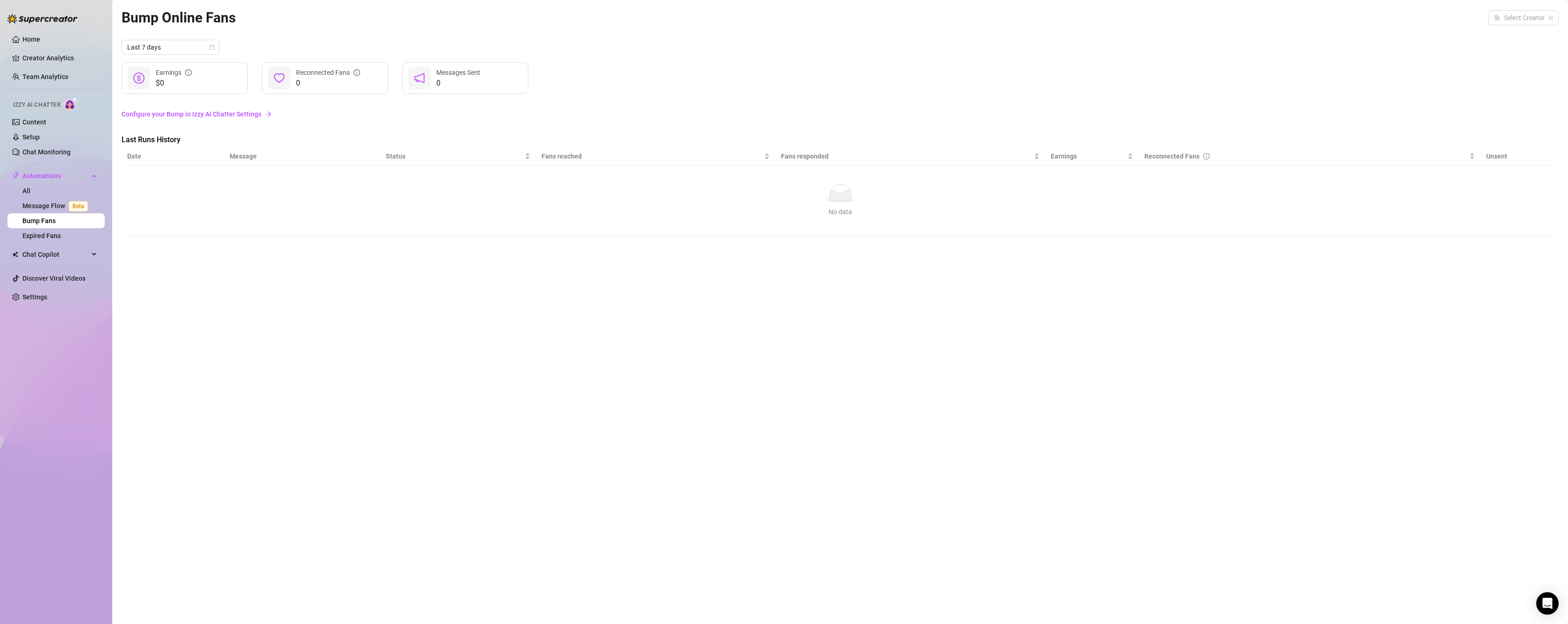
click at [163, 113] on link "Configure your Bump in Izzy AI Chatter Settings" at bounding box center [840, 114] width 1437 height 10
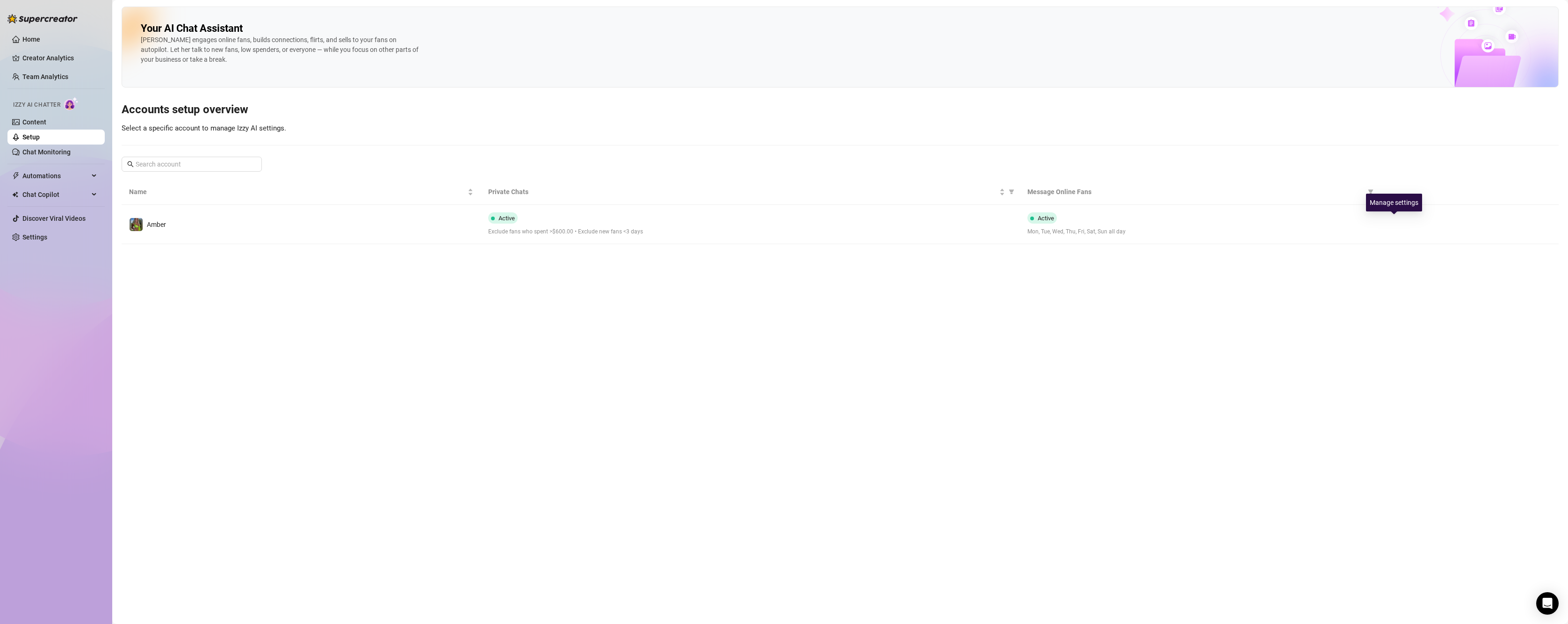
click at [1390, 225] on button "button" at bounding box center [1394, 224] width 15 height 15
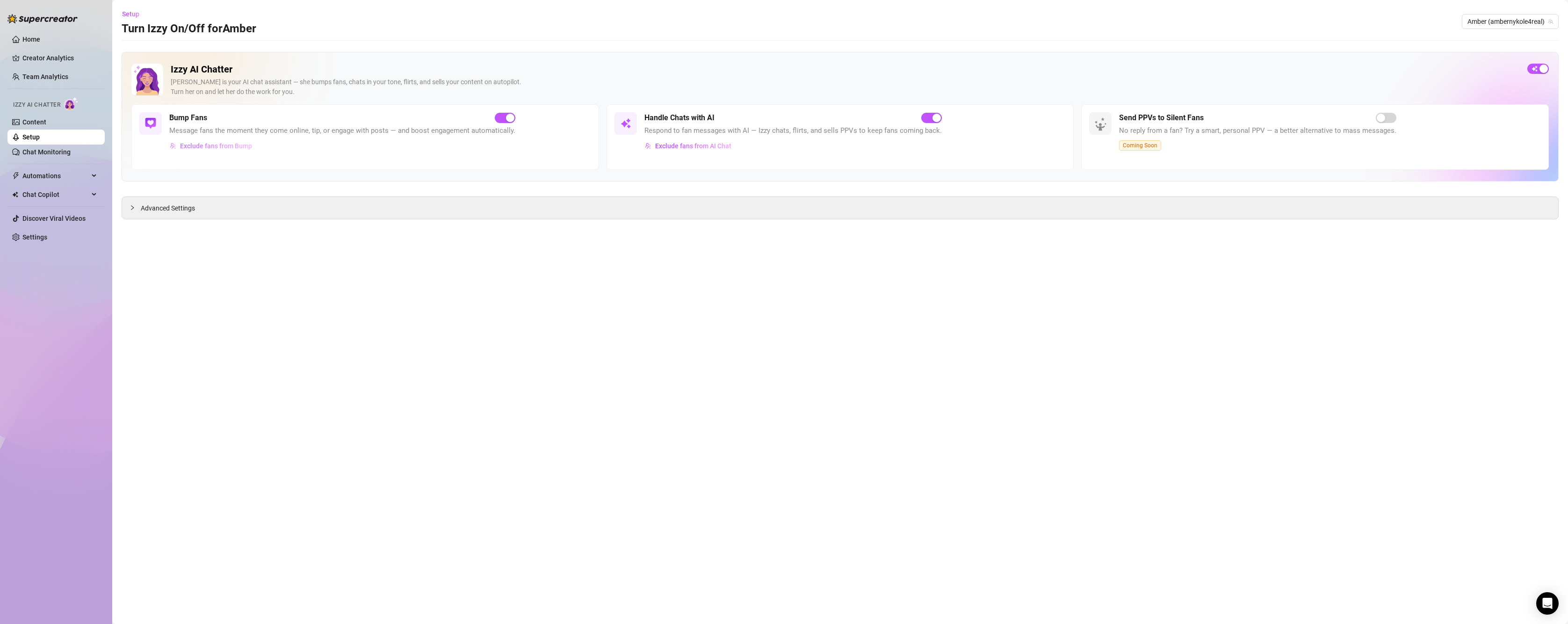
click at [186, 146] on span "Exclude fans from Bump" at bounding box center [216, 146] width 72 height 7
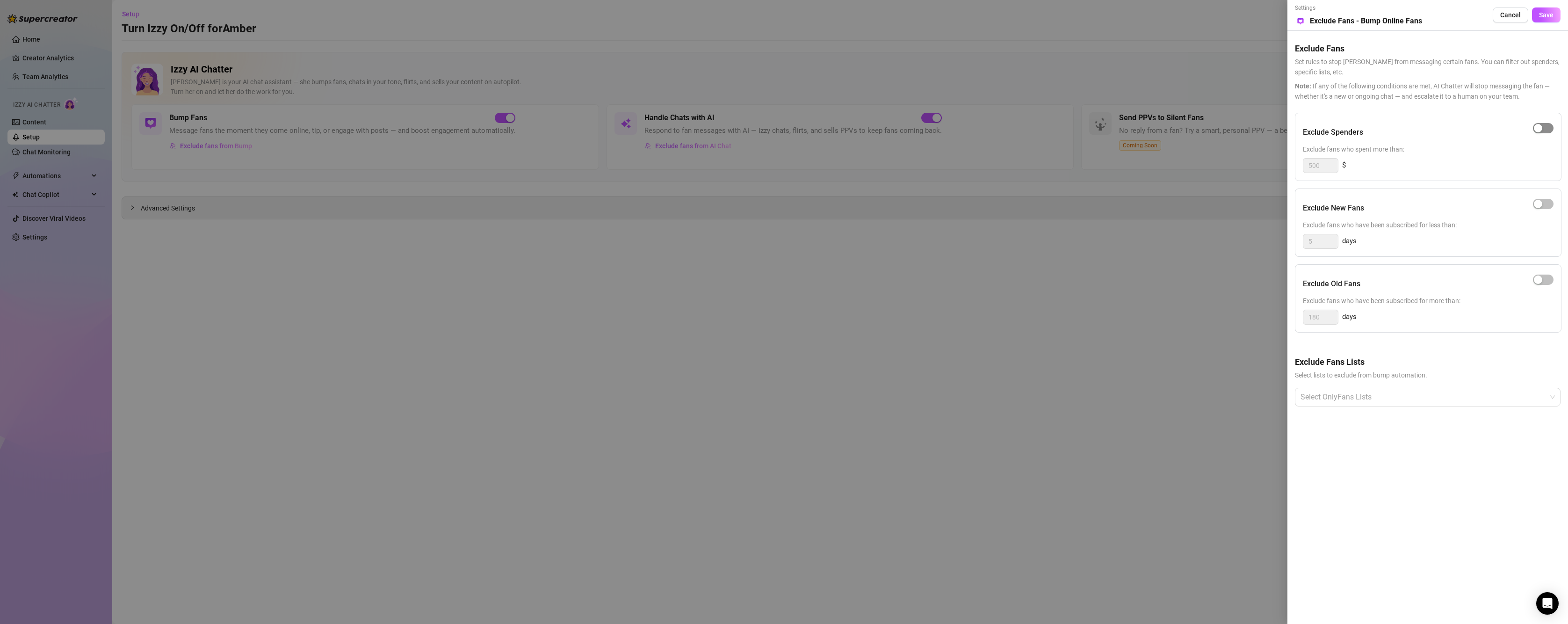
click at [1547, 127] on span "button" at bounding box center [1543, 128] width 21 height 10
click at [1546, 201] on span "button" at bounding box center [1543, 204] width 21 height 10
click at [1553, 281] on span "button" at bounding box center [1543, 279] width 21 height 10
click at [1351, 400] on div at bounding box center [1423, 397] width 252 height 17
click at [1339, 436] on div "Non-Spenders" at bounding box center [1428, 432] width 251 height 10
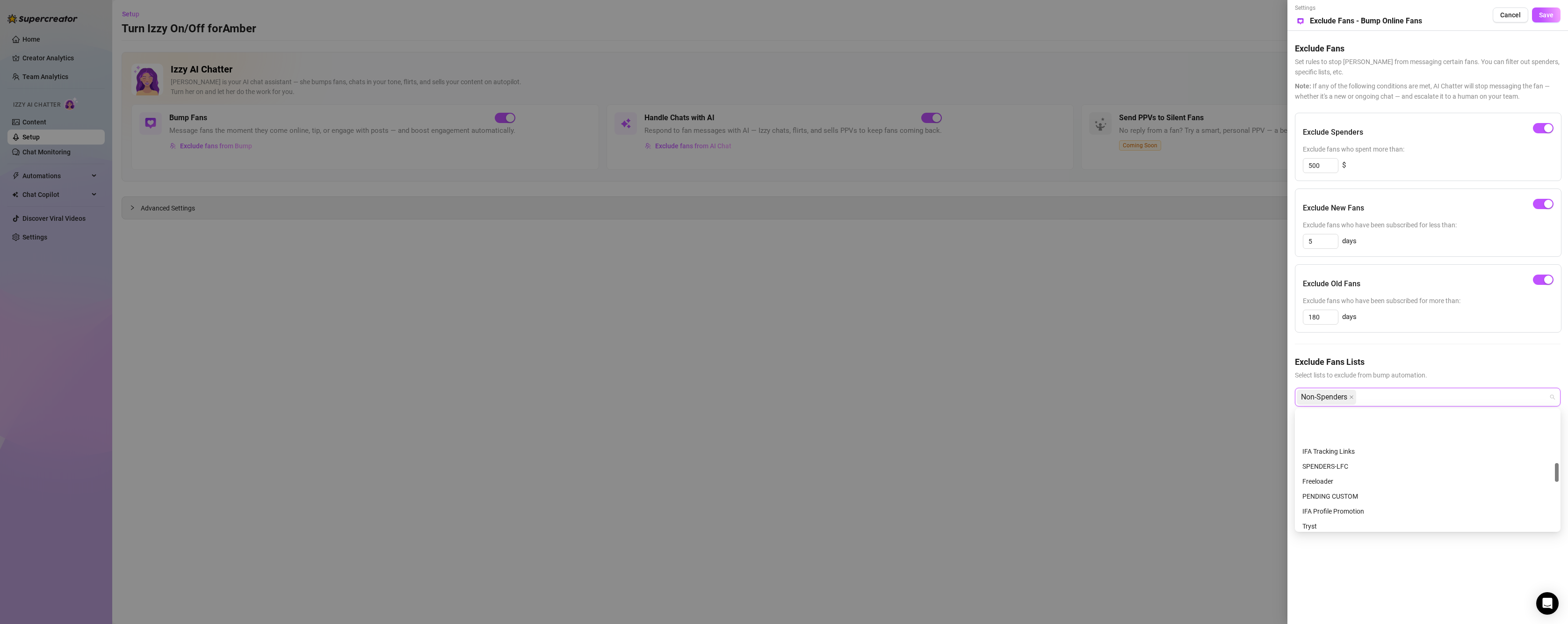
scroll to position [328, 0]
click at [1366, 435] on div "Freeloader" at bounding box center [1428, 434] width 251 height 10
click at [1356, 423] on div "🚫 - Time waster" at bounding box center [1428, 425] width 251 height 10
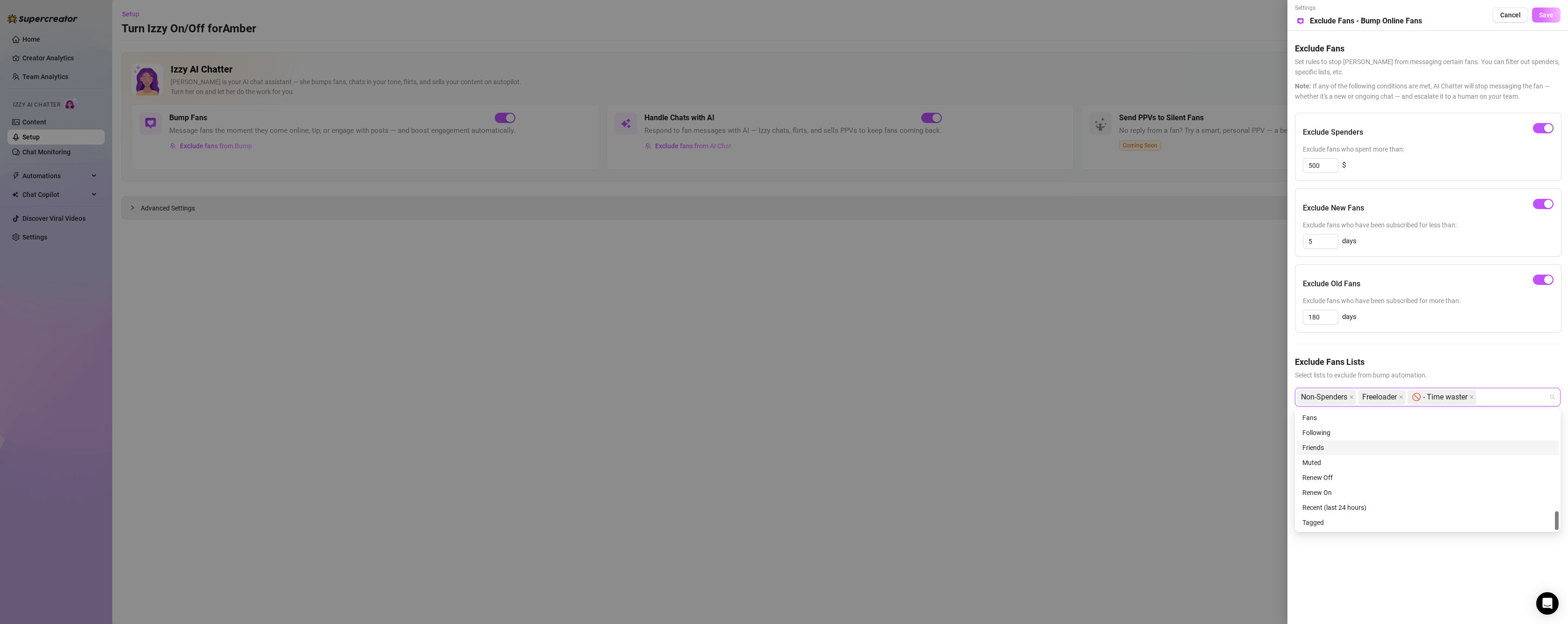
click at [1541, 17] on span "Save" at bounding box center [1546, 15] width 15 height 7
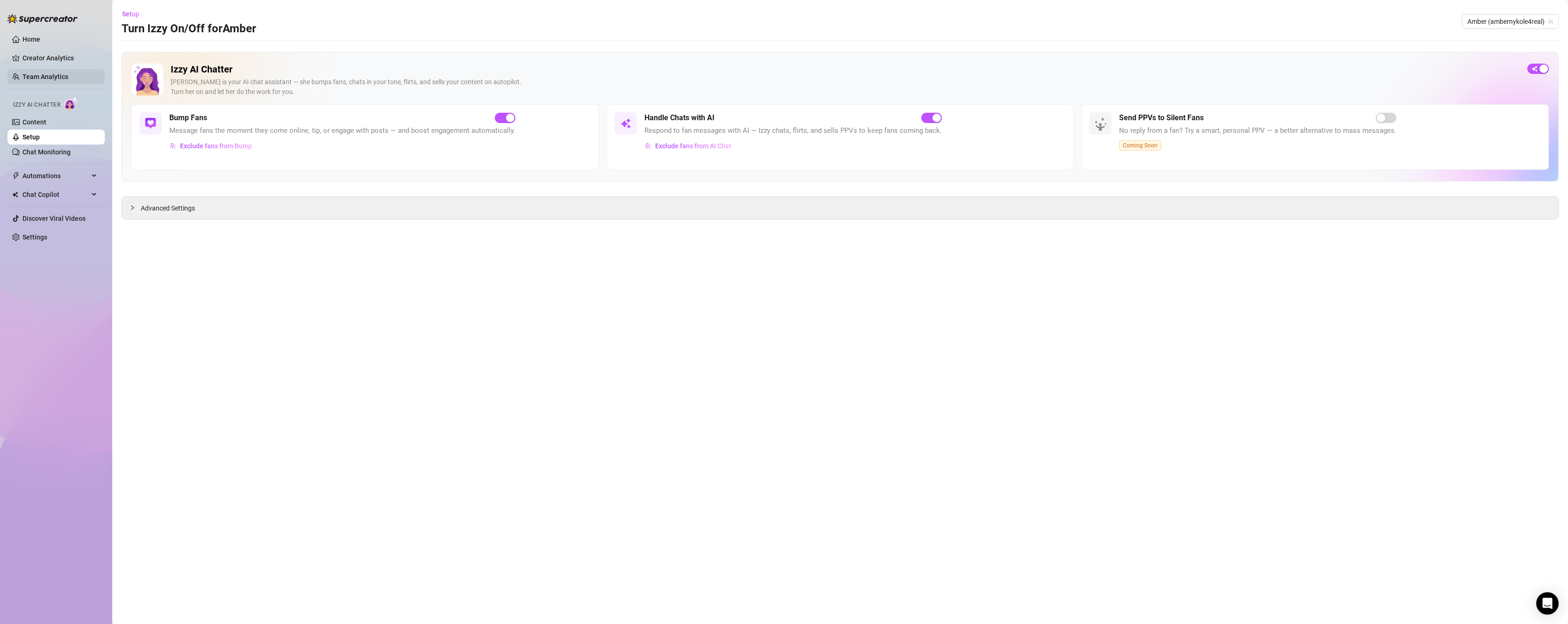
click at [37, 75] on link "Team Analytics" at bounding box center [45, 77] width 46 height 7
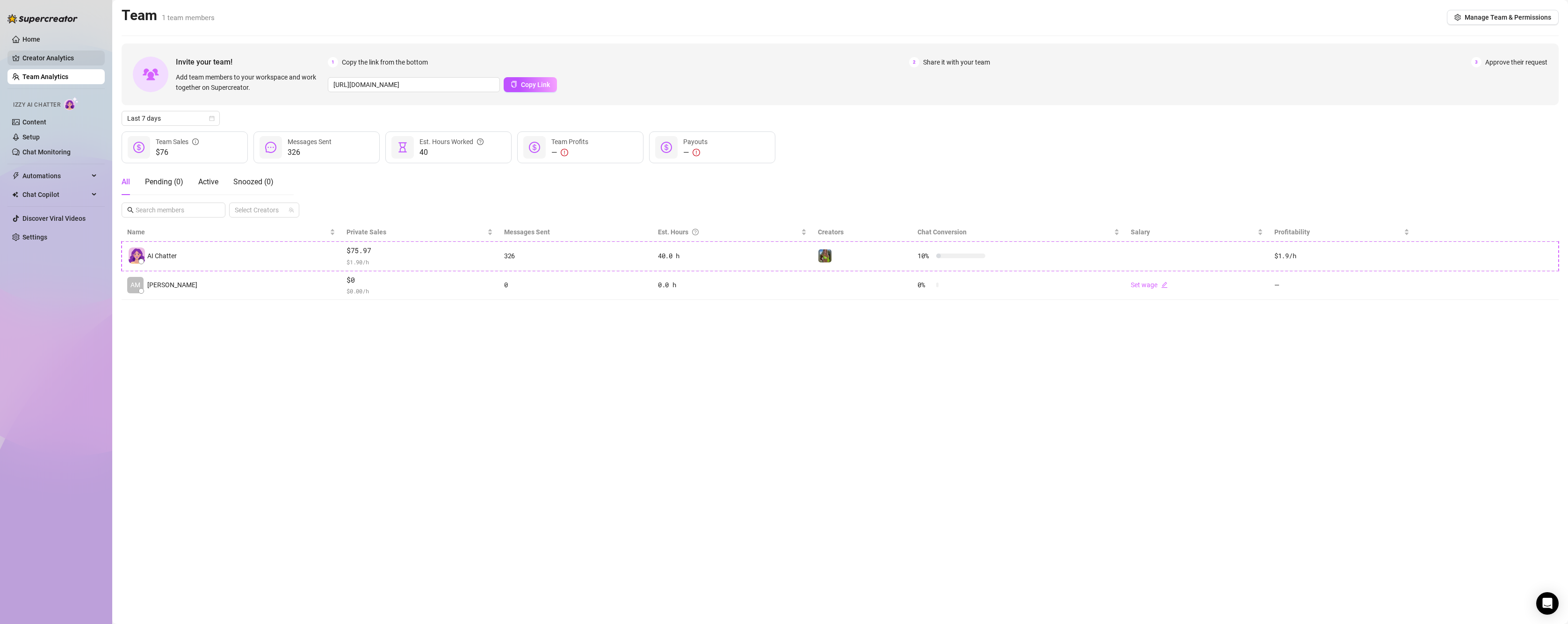
click at [49, 55] on link "Creator Analytics" at bounding box center [60, 58] width 75 height 15
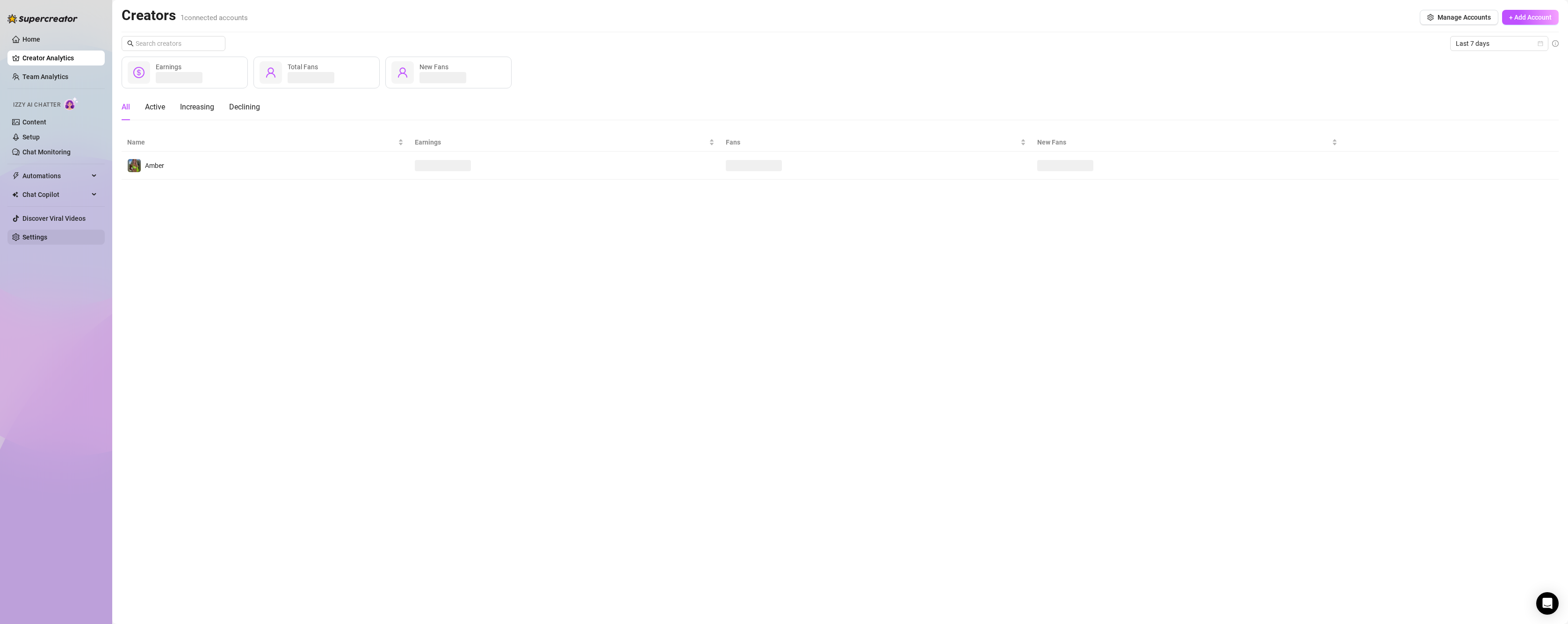
click at [43, 236] on link "Settings" at bounding box center [35, 237] width 25 height 7
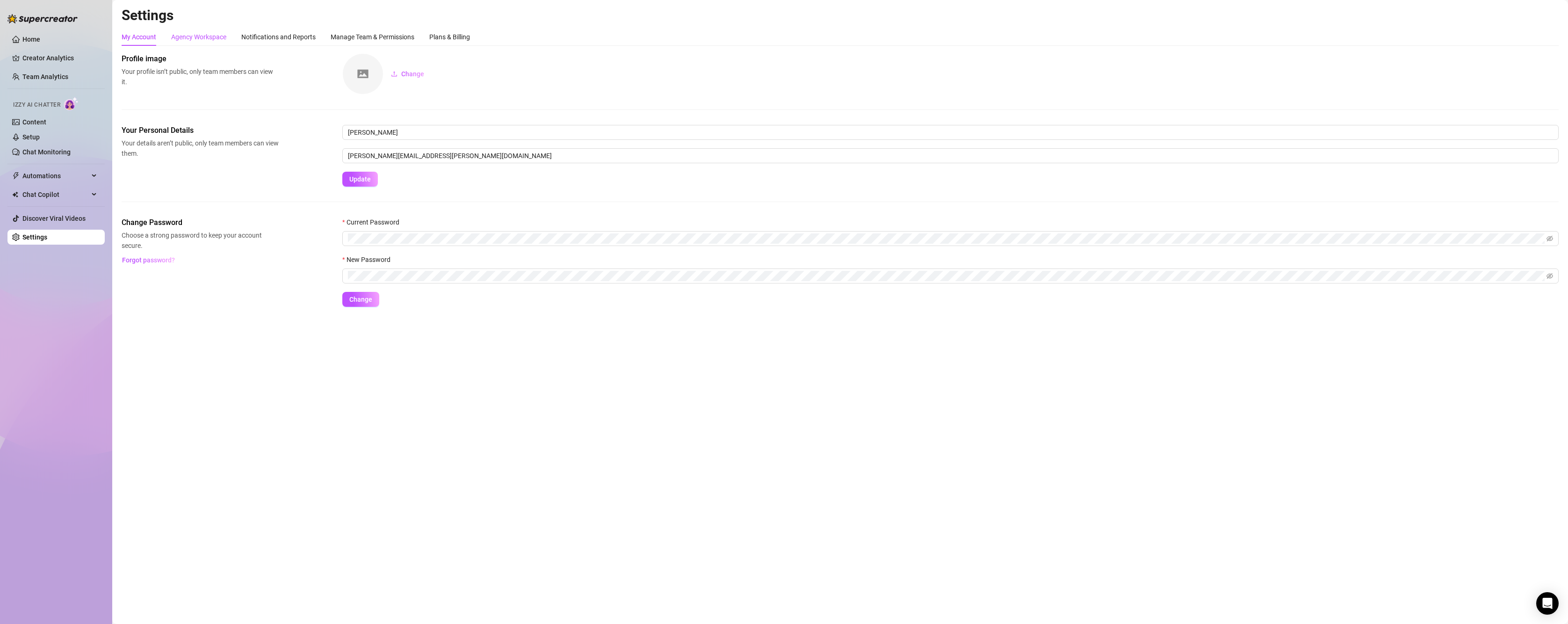
click at [217, 39] on div "Agency Workspace" at bounding box center [198, 37] width 55 height 10
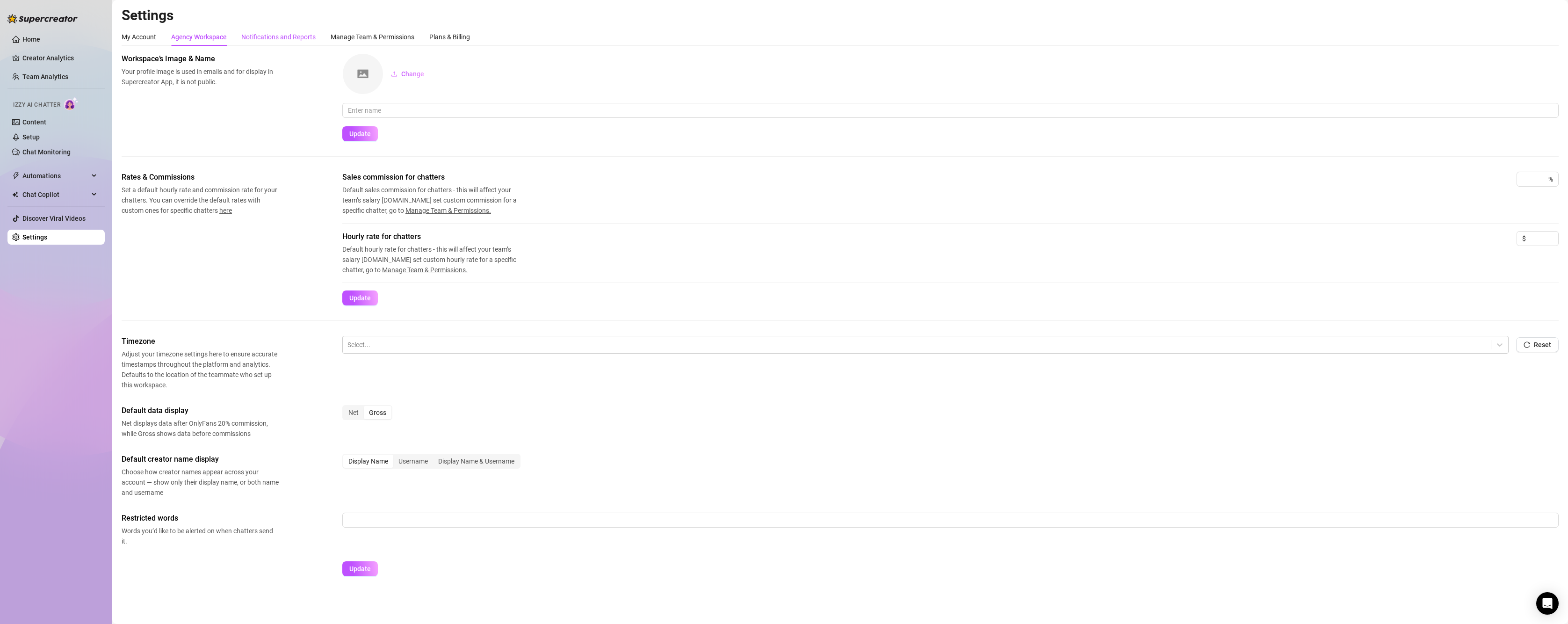
click at [264, 40] on div "Notifications and Reports" at bounding box center [278, 37] width 74 height 10
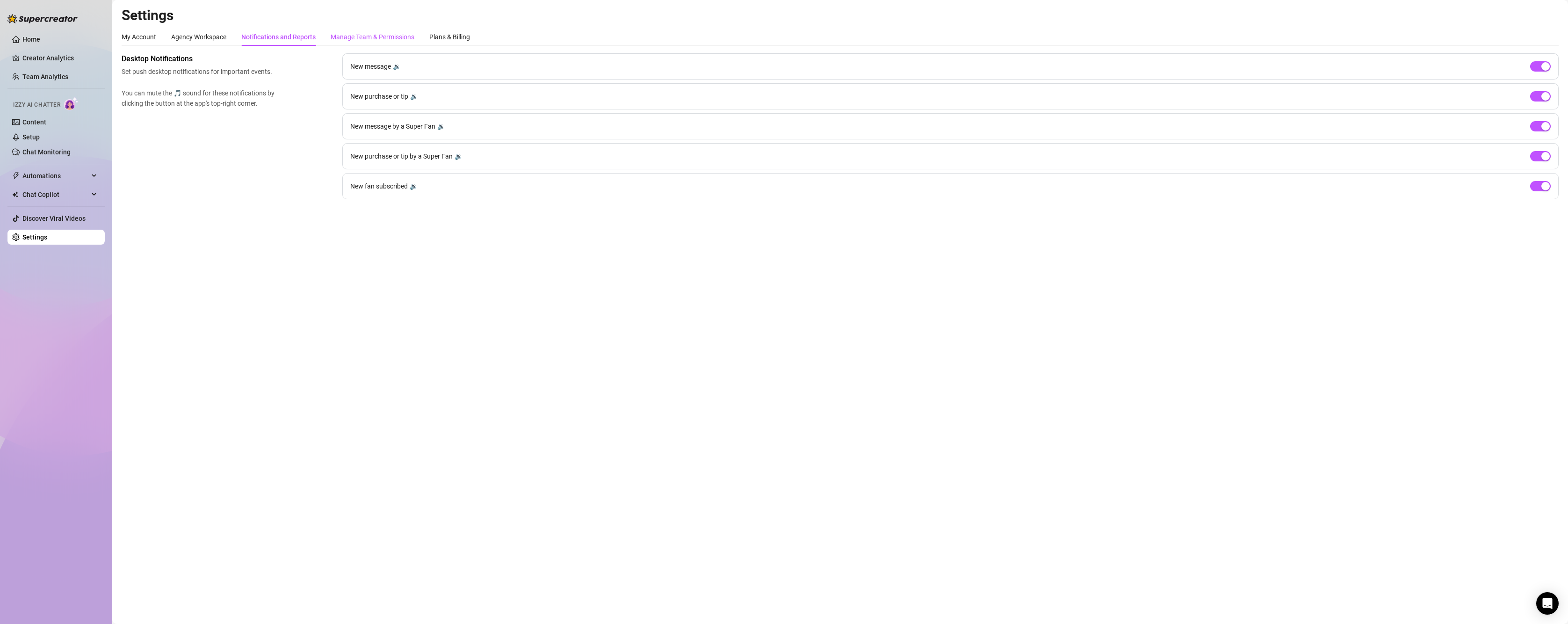
click at [356, 37] on div "Manage Team & Permissions" at bounding box center [373, 37] width 84 height 10
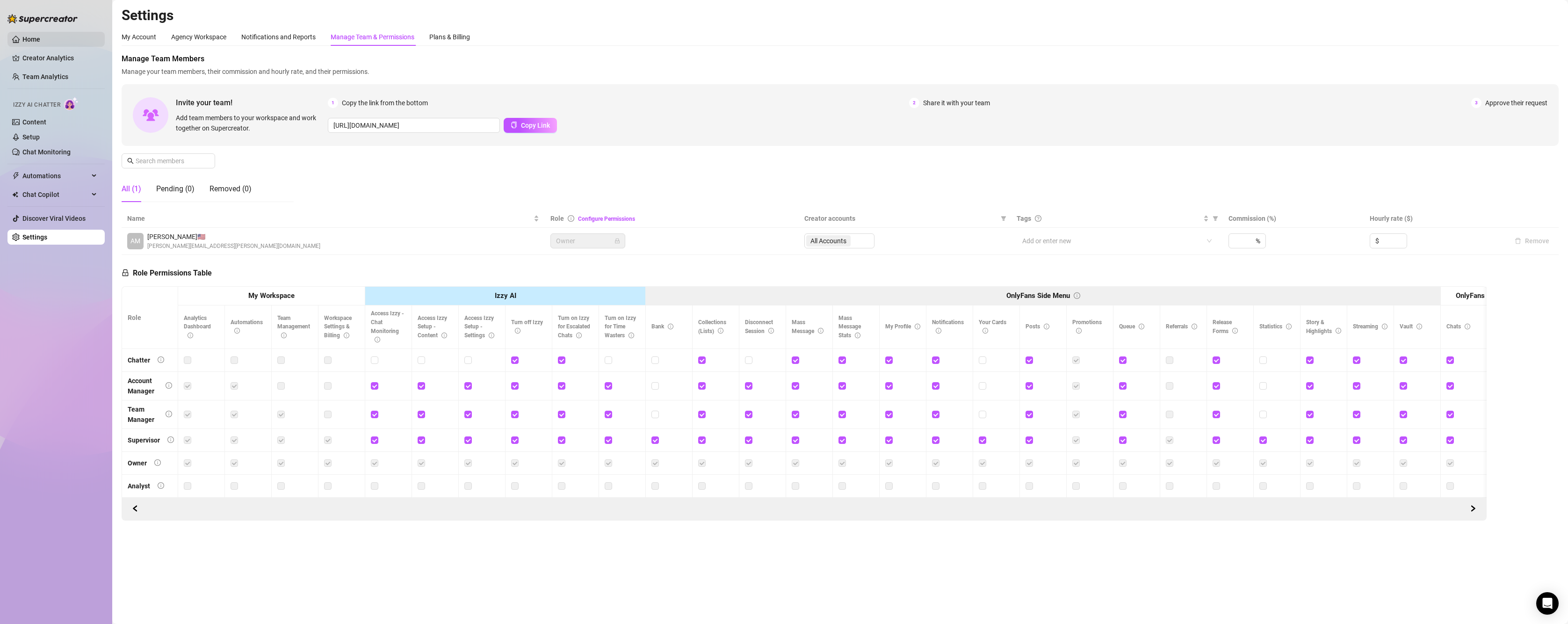
click at [40, 35] on link "Home" at bounding box center [31, 39] width 18 height 7
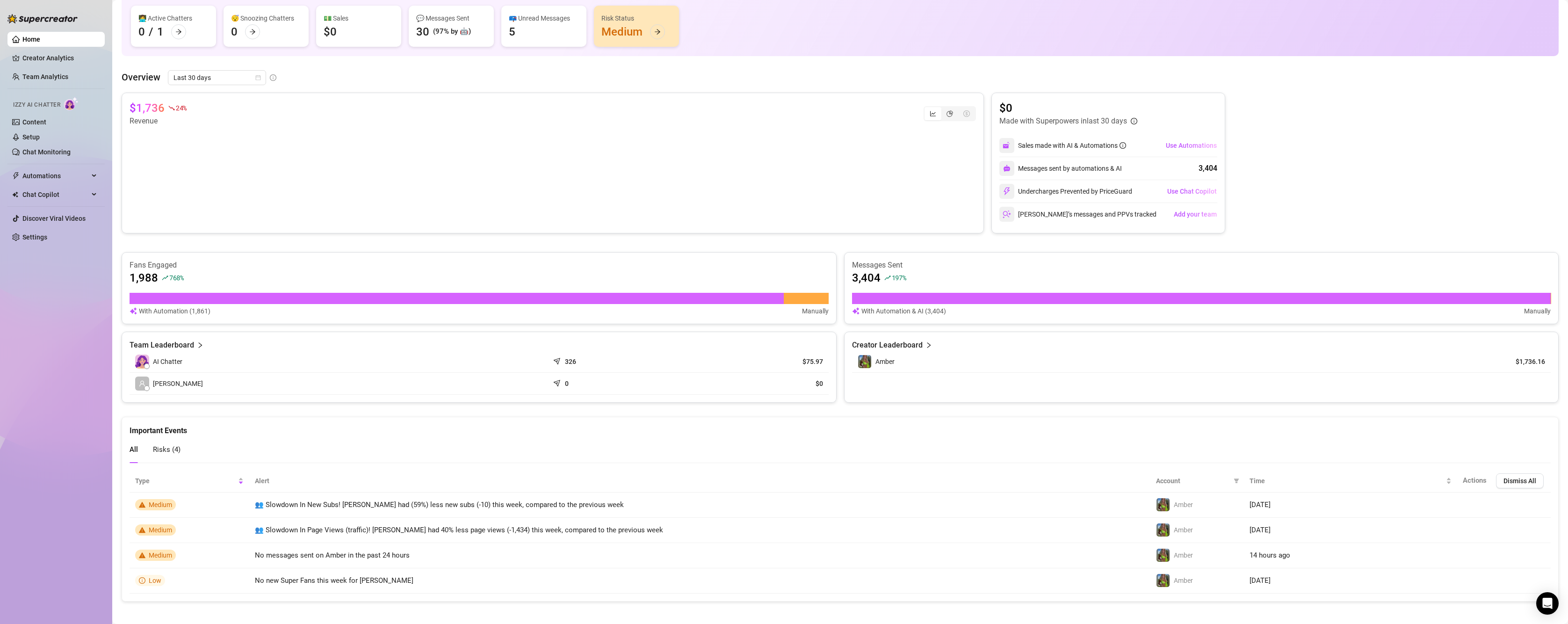
scroll to position [82, 0]
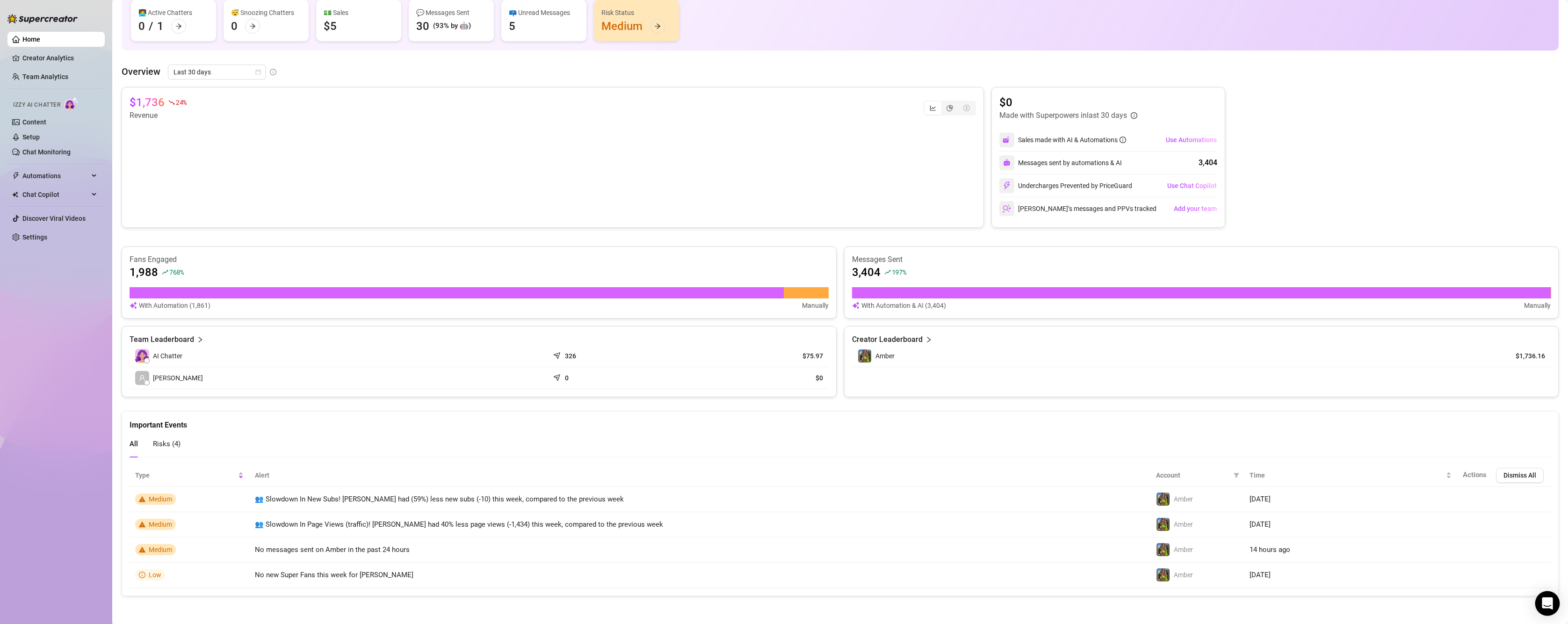
click at [1555, 602] on div "Open Intercom Messenger" at bounding box center [1547, 603] width 25 height 25
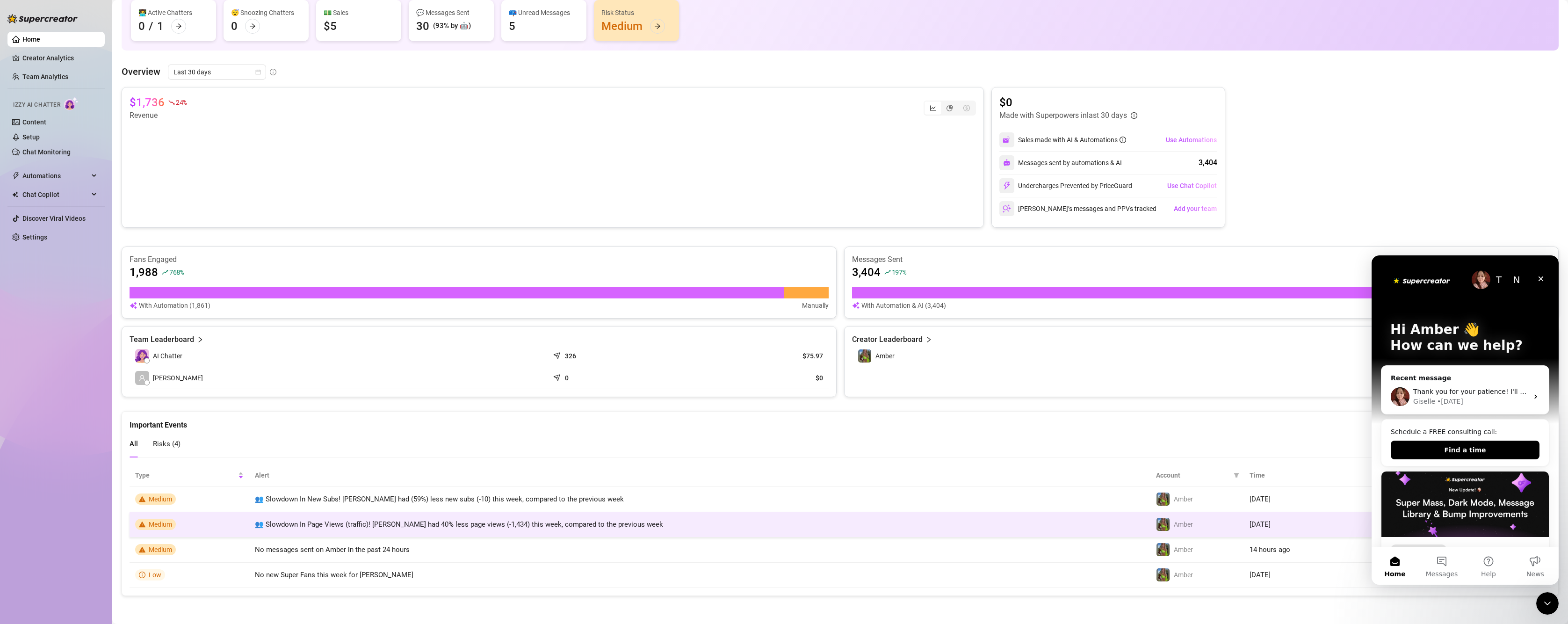
scroll to position [0, 0]
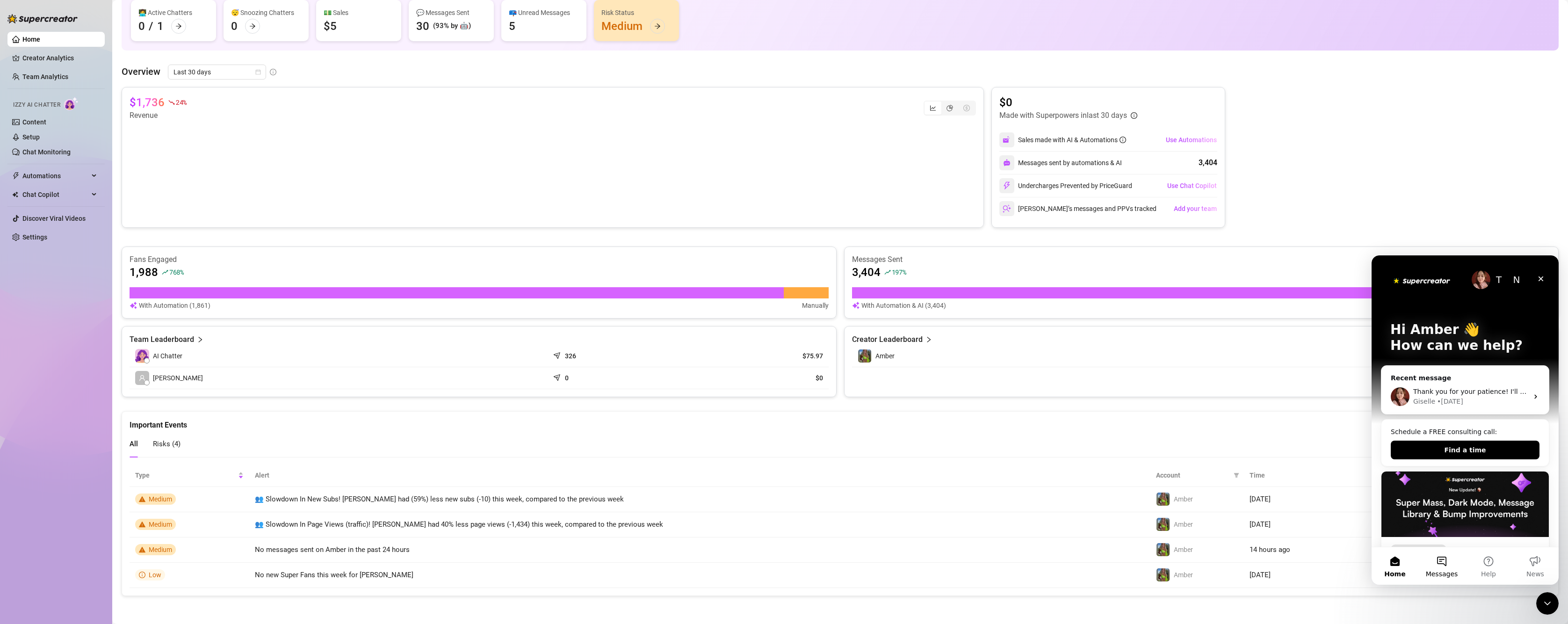
click at [1450, 564] on button "Messages" at bounding box center [1441, 566] width 47 height 37
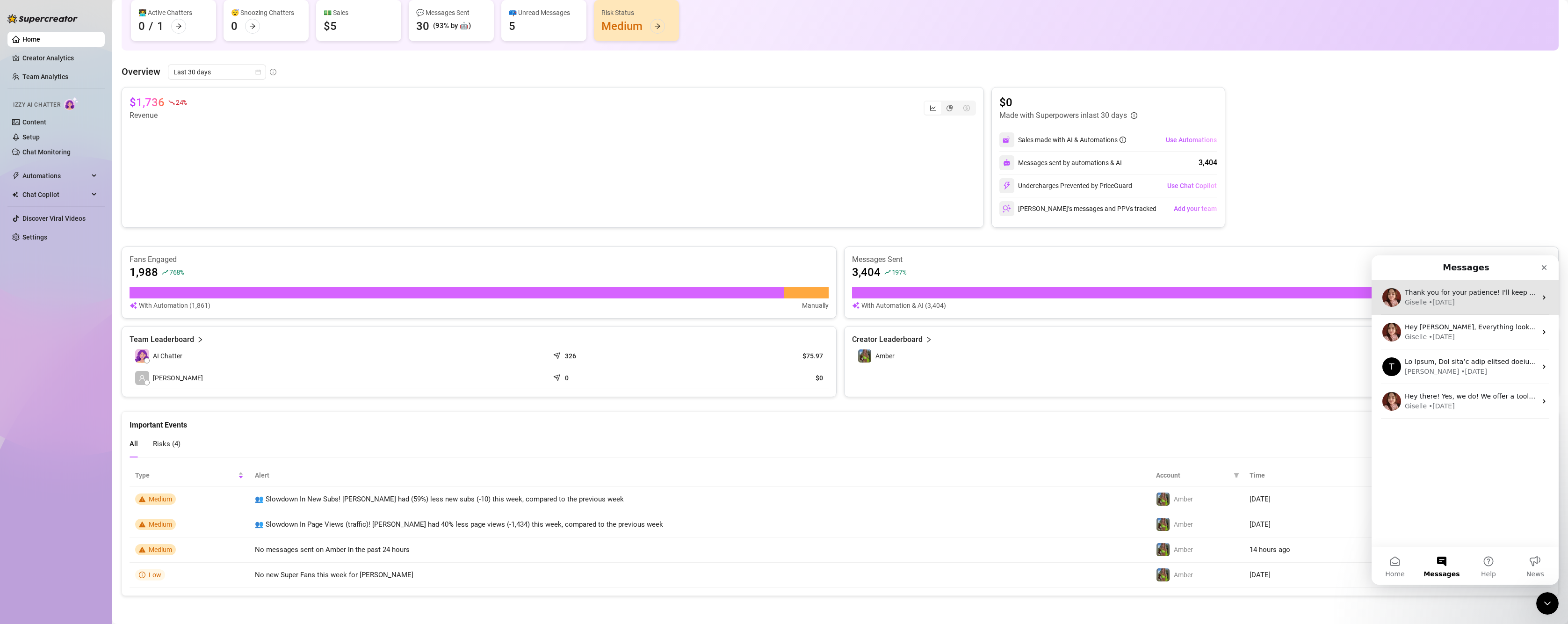
click at [1451, 298] on div "Giselle • [DATE]" at bounding box center [1471, 303] width 132 height 10
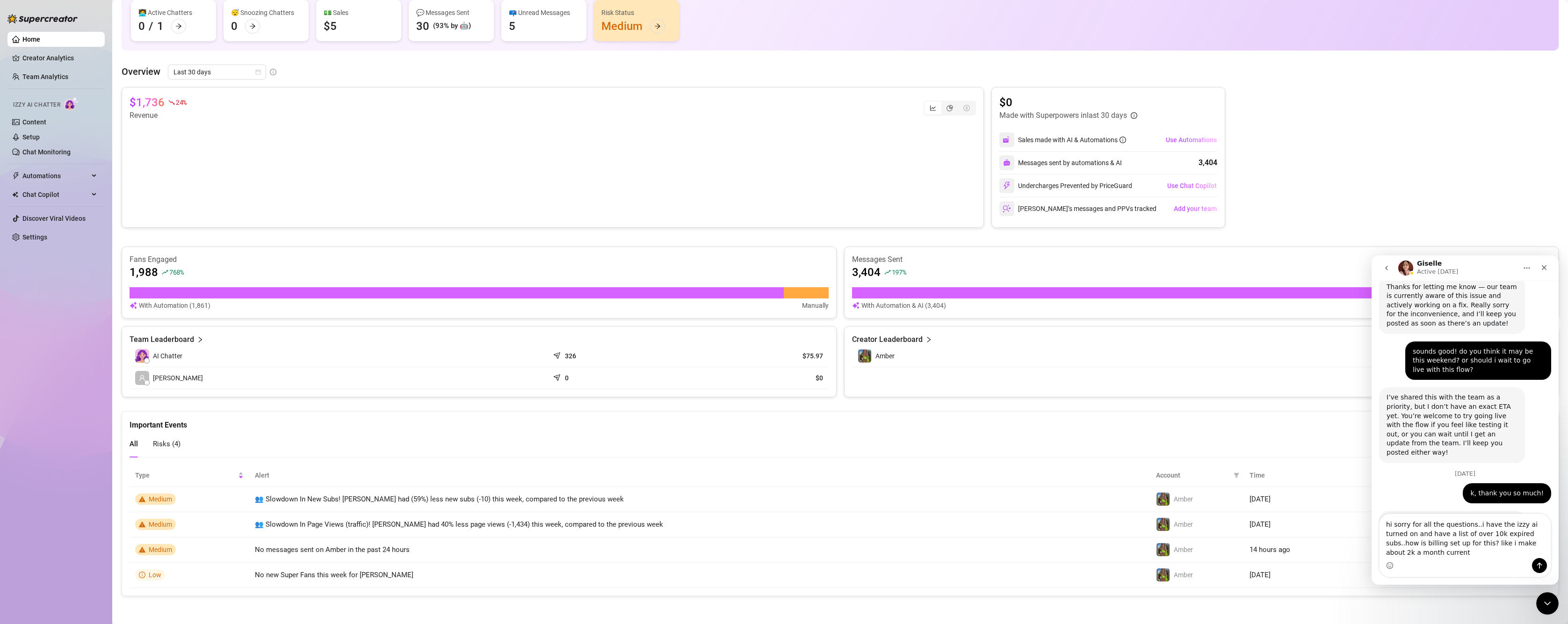
scroll to position [782, 0]
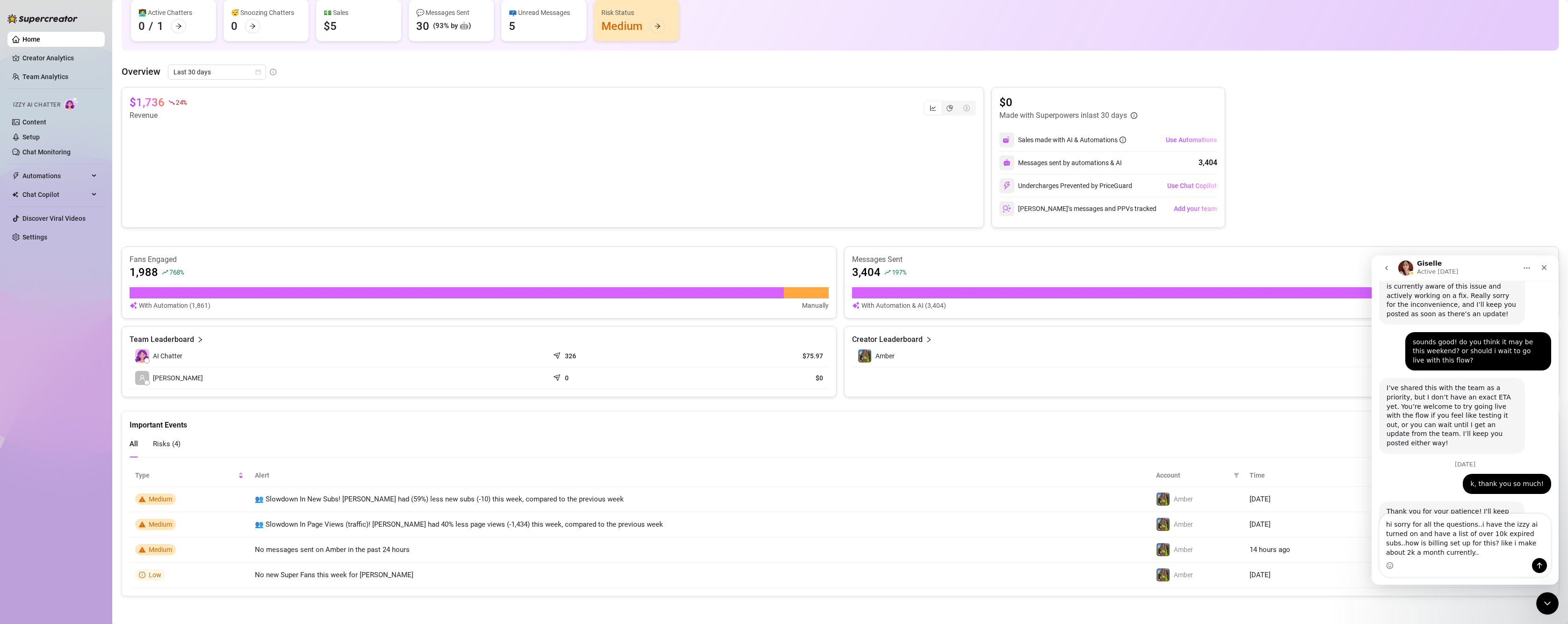
type textarea "hi sorry for all the questions..i have the izzy ai turned on and have a list of…"
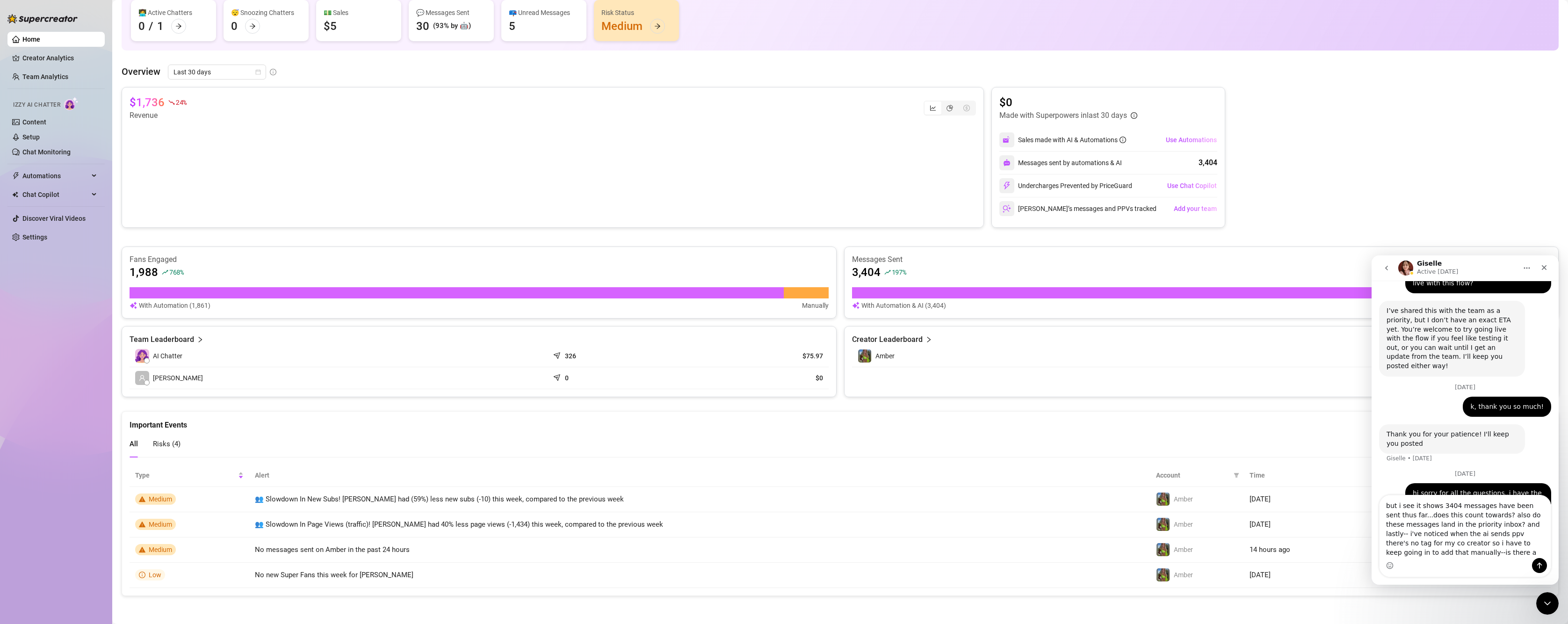
scroll to position [869, 0]
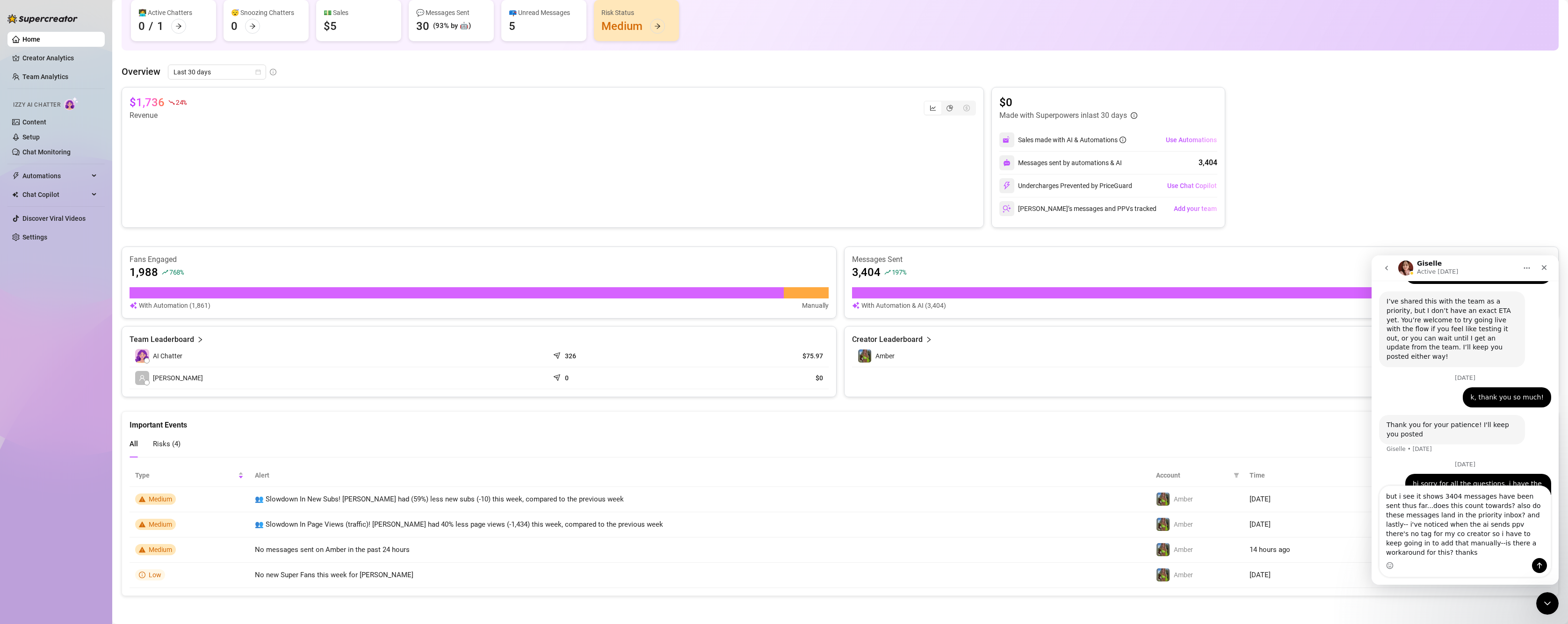
type textarea "but i see it shows 3404 messages have been sent thus far...does this count towa…"
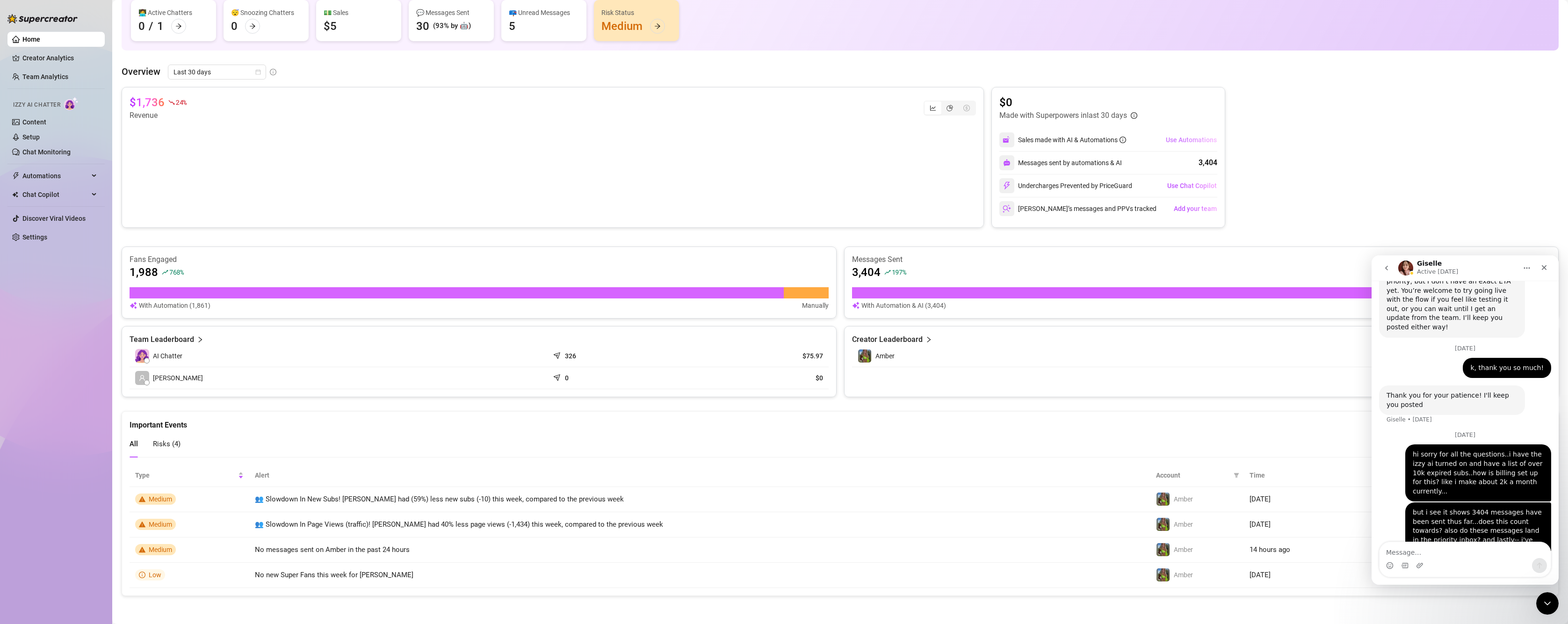
click at [1182, 140] on span "Use Automations" at bounding box center [1191, 140] width 51 height 7
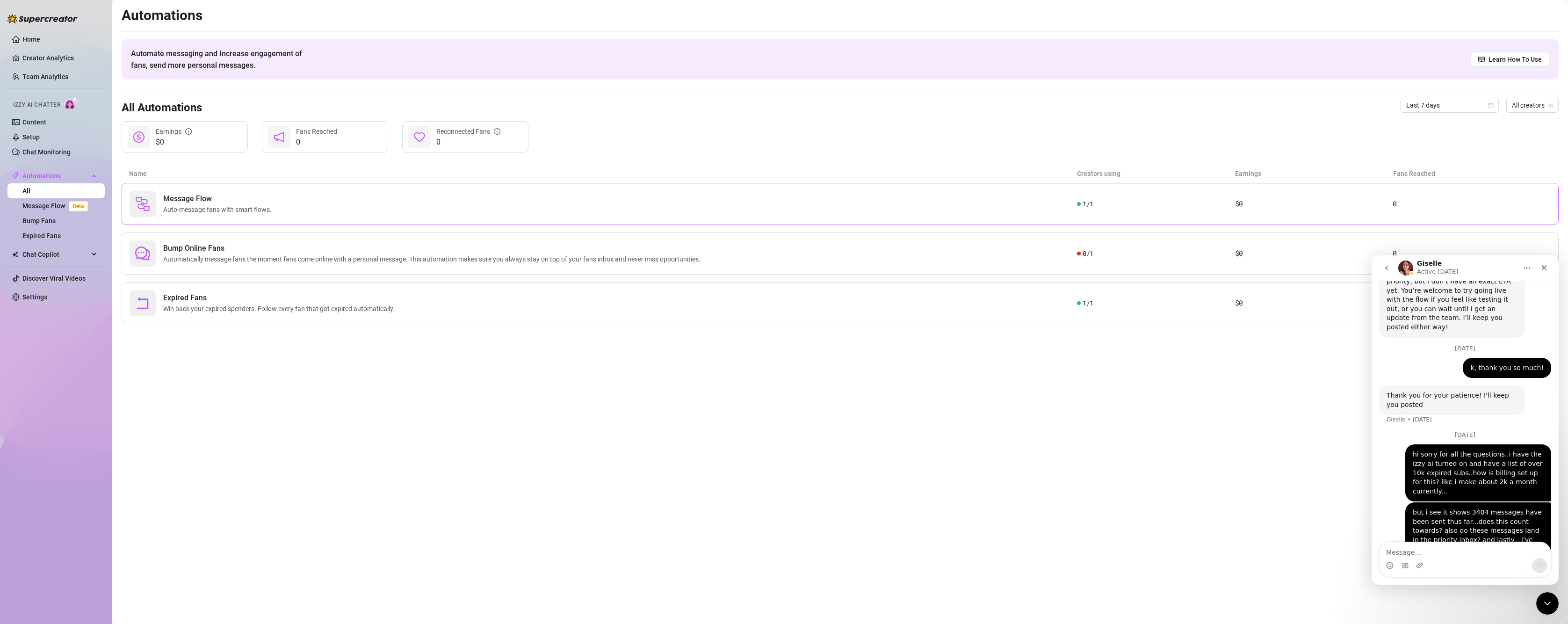
click at [374, 205] on div "Message Flow Auto-message fans with smart flows." at bounding box center [603, 203] width 948 height 26
